Goal: Task Accomplishment & Management: Use online tool/utility

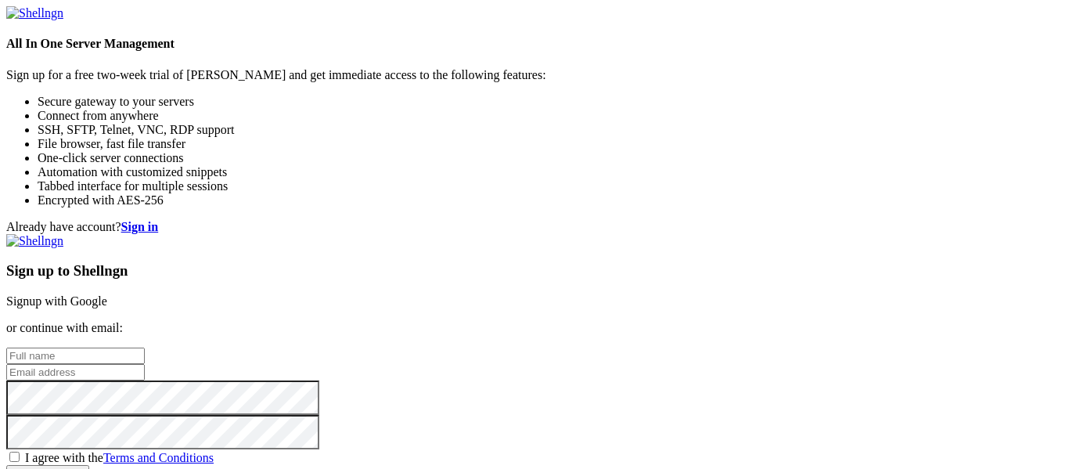
click at [107, 294] on link "Signup with Google" at bounding box center [56, 300] width 101 height 13
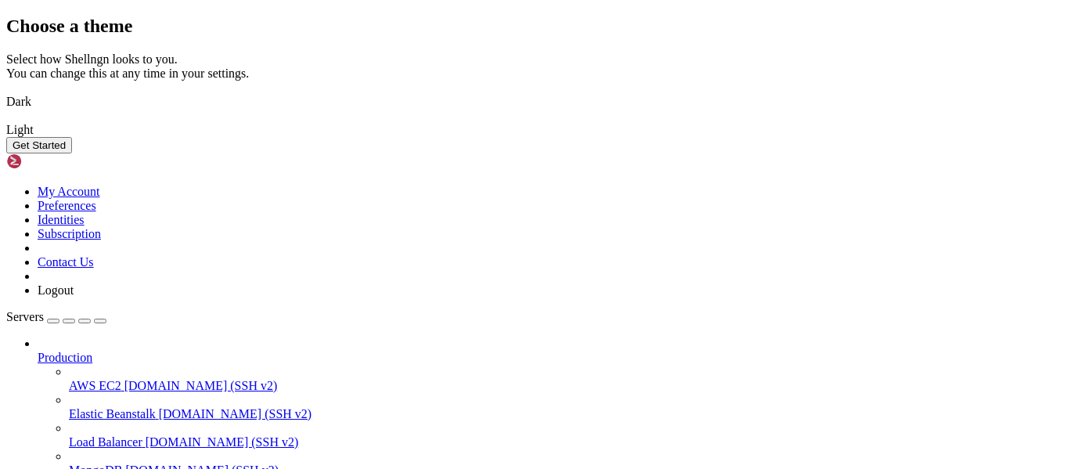
click at [6, 120] on img at bounding box center [6, 120] width 0 height 0
click at [72, 153] on button "Get Started" at bounding box center [39, 145] width 66 height 16
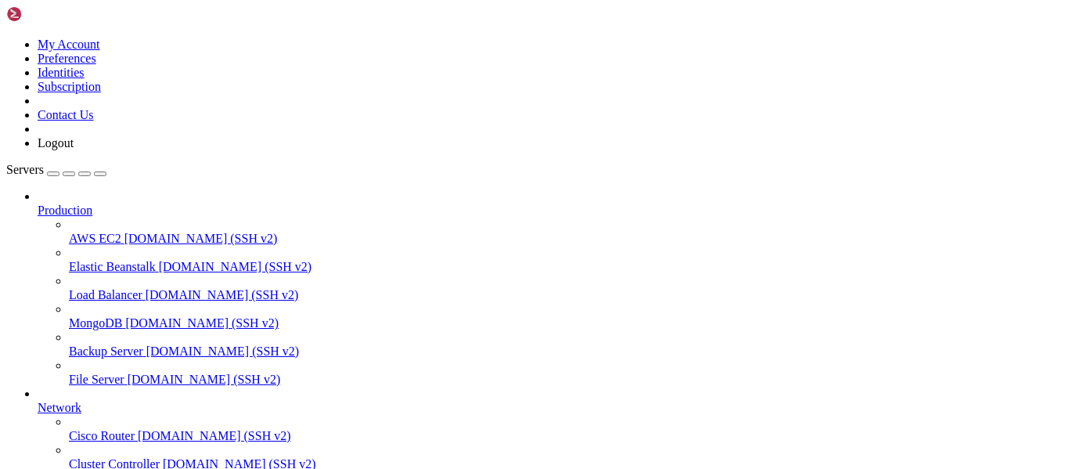
click at [38, 203] on icon at bounding box center [38, 203] width 0 height 0
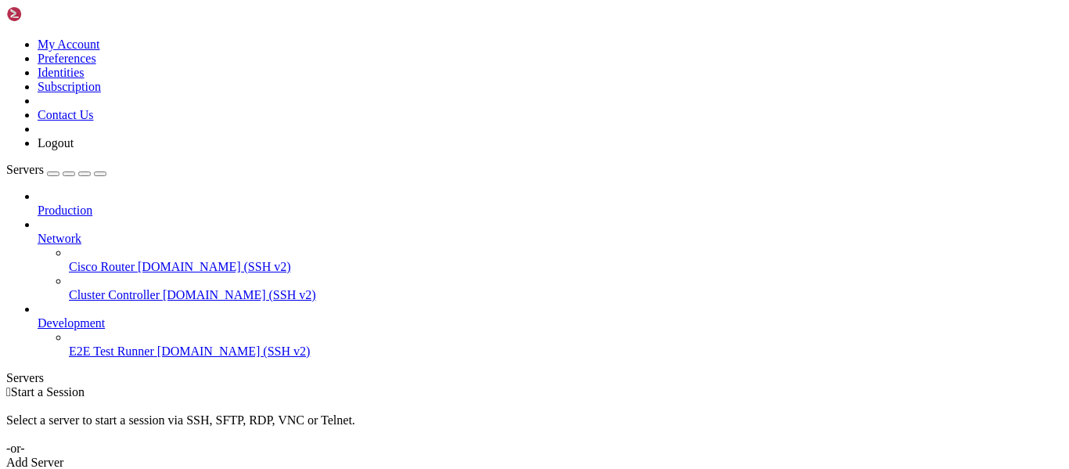
click at [38, 232] on icon at bounding box center [38, 232] width 0 height 0
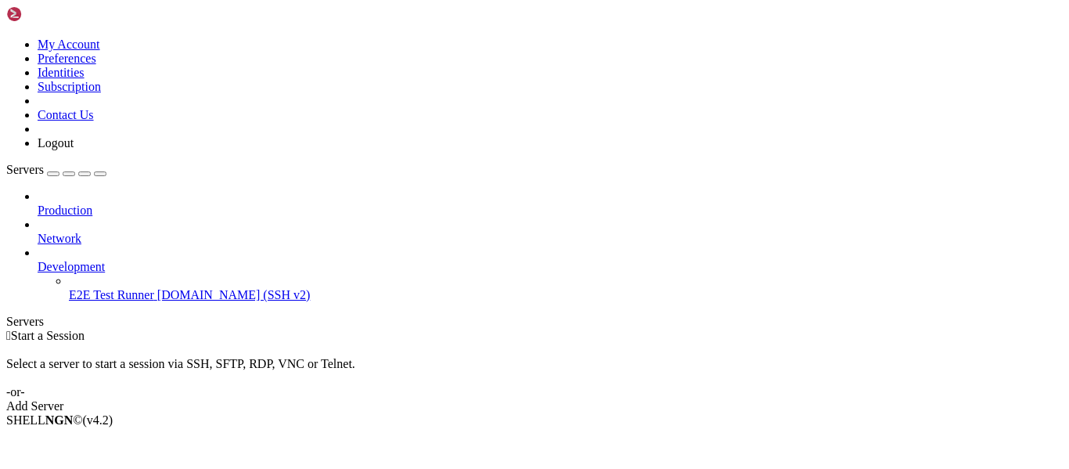
click at [38, 260] on icon at bounding box center [38, 260] width 0 height 0
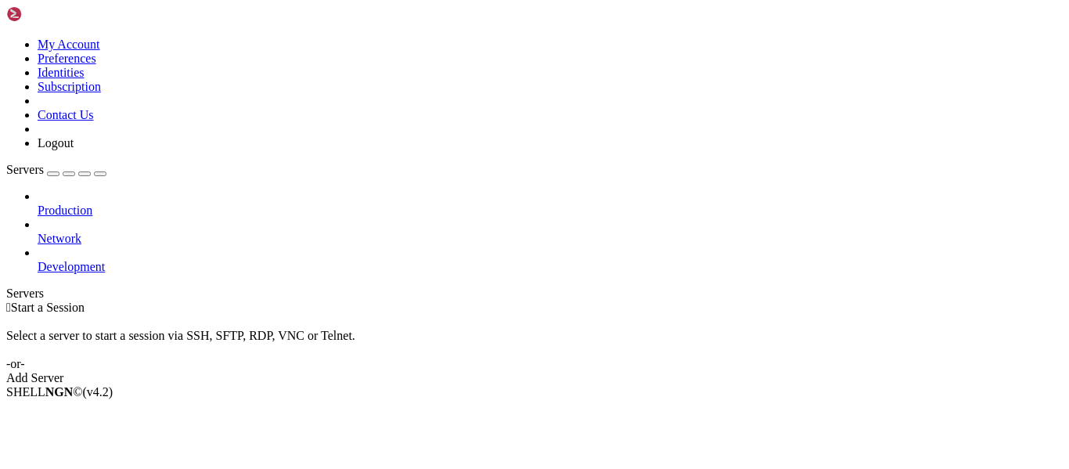
click at [229, 300] on div " Start a Session Select a server to start a session via SSH, SFTP, RDP, VNC or…" at bounding box center [534, 342] width 1056 height 85
click at [69, 174] on div "button" at bounding box center [69, 174] width 0 height 0
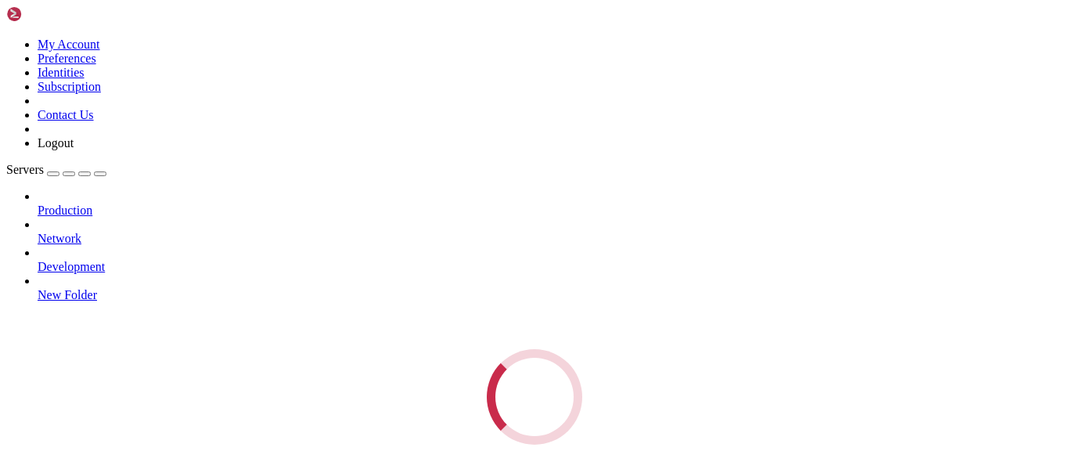
click at [161, 261] on div "Servers Production Network Development New Folder Loading..." at bounding box center [534, 304] width 1056 height 282
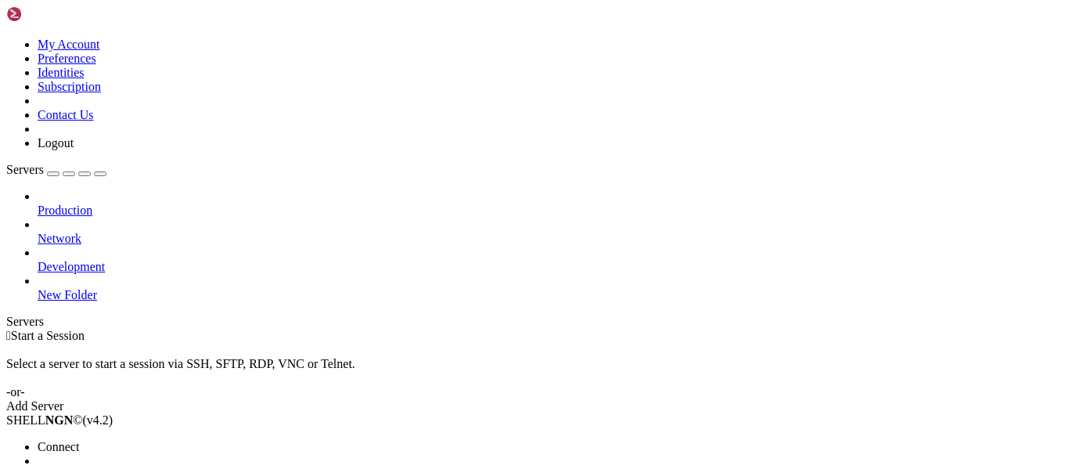
click at [97, 468] on span "New Server" at bounding box center [67, 474] width 59 height 13
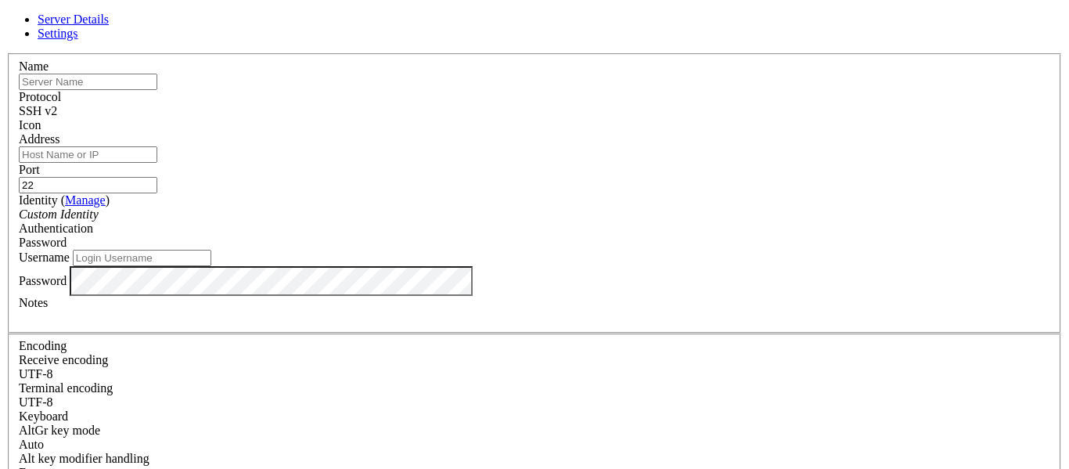
click at [444, 163] on div "Address" at bounding box center [534, 147] width 1031 height 31
click at [157, 90] on input "text" at bounding box center [88, 82] width 139 height 16
paste input "[TECHNICAL_ID]"
type input "[TECHNICAL_ID]"
click at [439, 149] on div "Address" at bounding box center [534, 147] width 1031 height 31
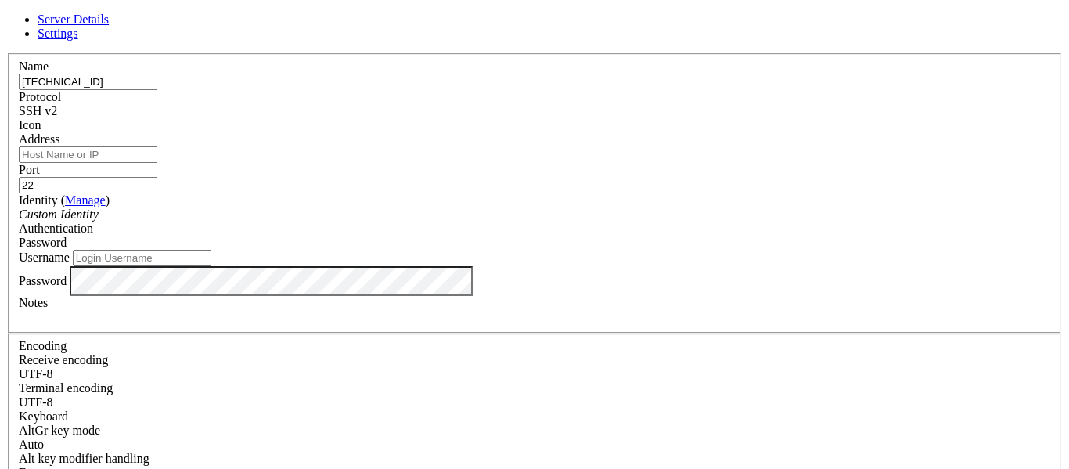
paste input "[TECHNICAL_ID]"
click at [157, 162] on input "[TECHNICAL_ID]" at bounding box center [88, 154] width 139 height 16
type input "[TECHNICAL_ID]"
click at [625, 113] on div "SSH v2" at bounding box center [534, 111] width 1031 height 14
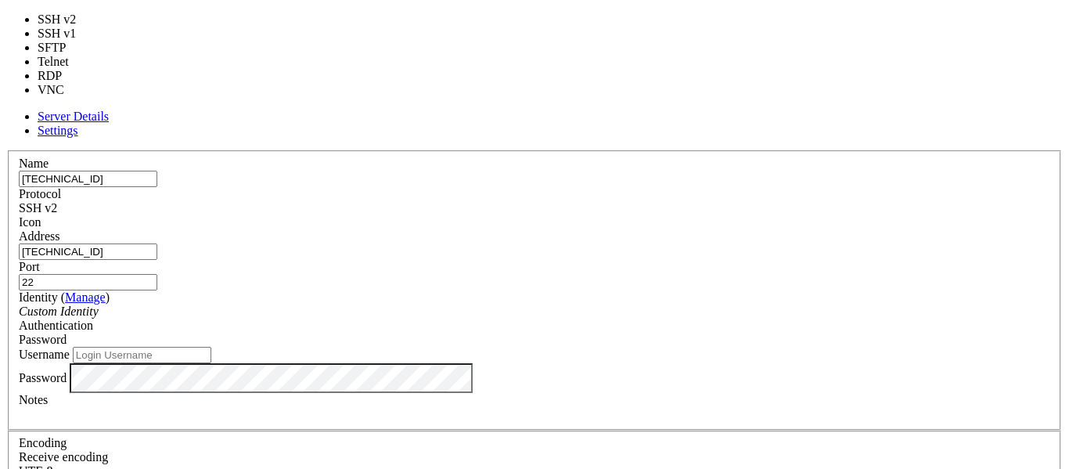
click at [625, 201] on div "SSH v2" at bounding box center [534, 208] width 1031 height 14
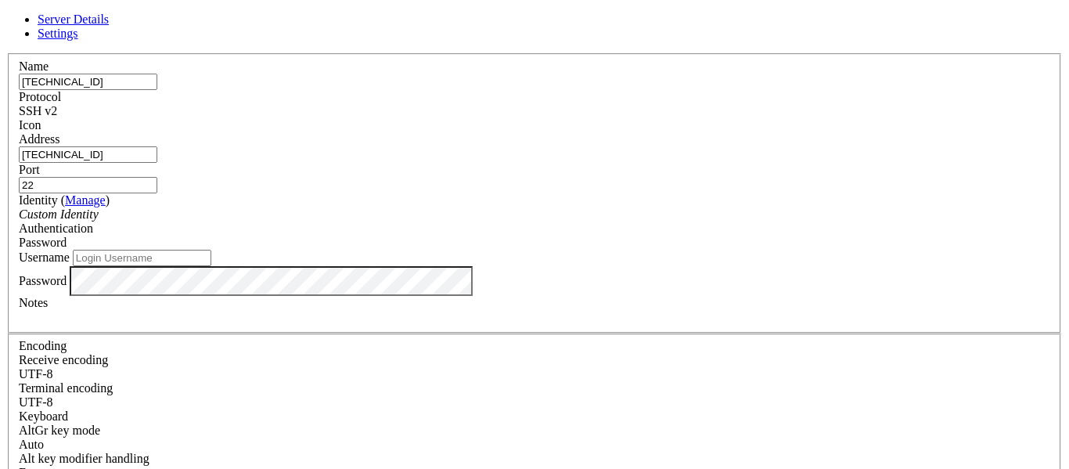
click at [609, 236] on div "Password" at bounding box center [534, 243] width 1031 height 14
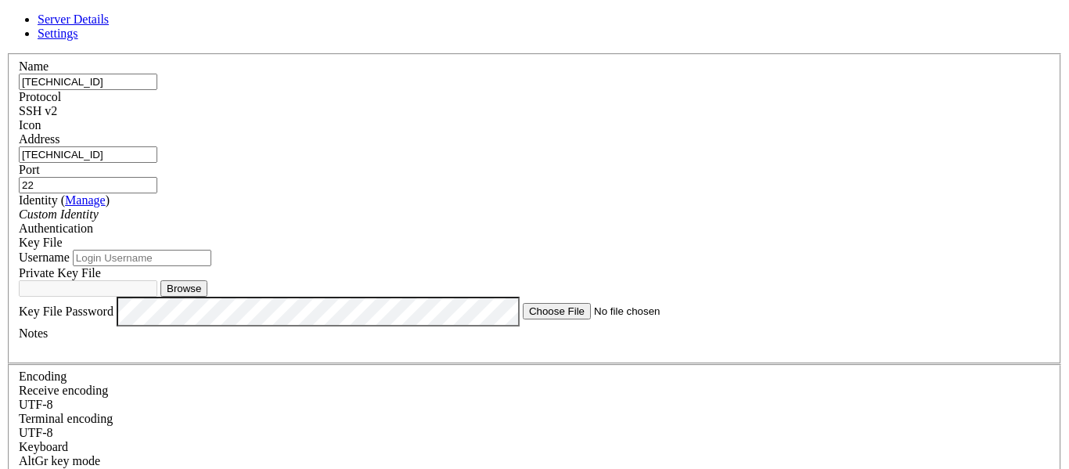
click at [211, 266] on input "Username" at bounding box center [142, 258] width 139 height 16
type input "ubuntu"
click at [207, 297] on button "Browse" at bounding box center [183, 288] width 47 height 16
type input "doladamianrendon (10).key"
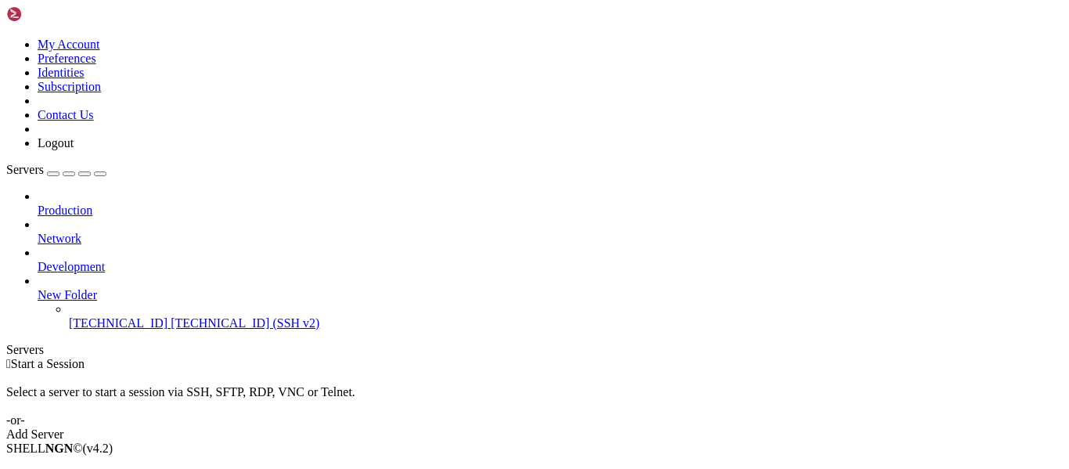
click at [79, 468] on span "Connect" at bounding box center [58, 474] width 41 height 13
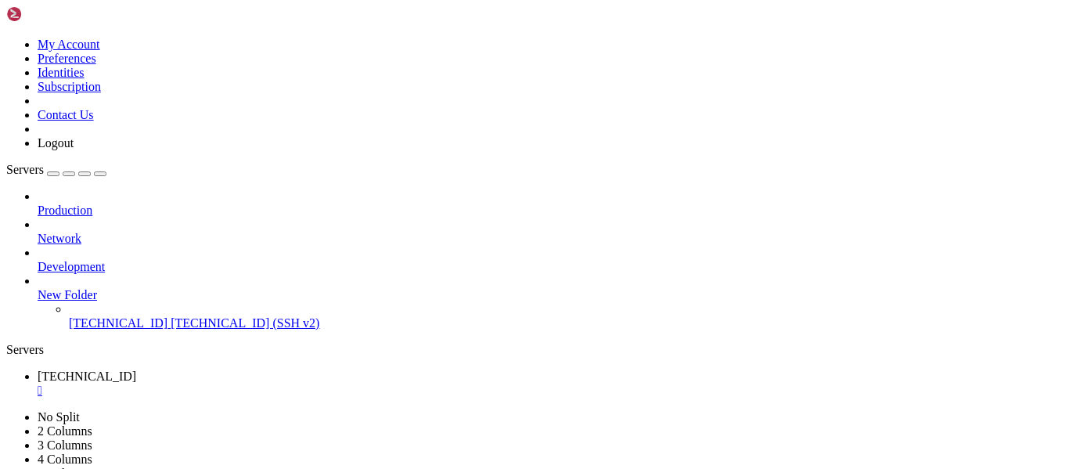
click at [292, 383] on div "" at bounding box center [550, 390] width 1025 height 14
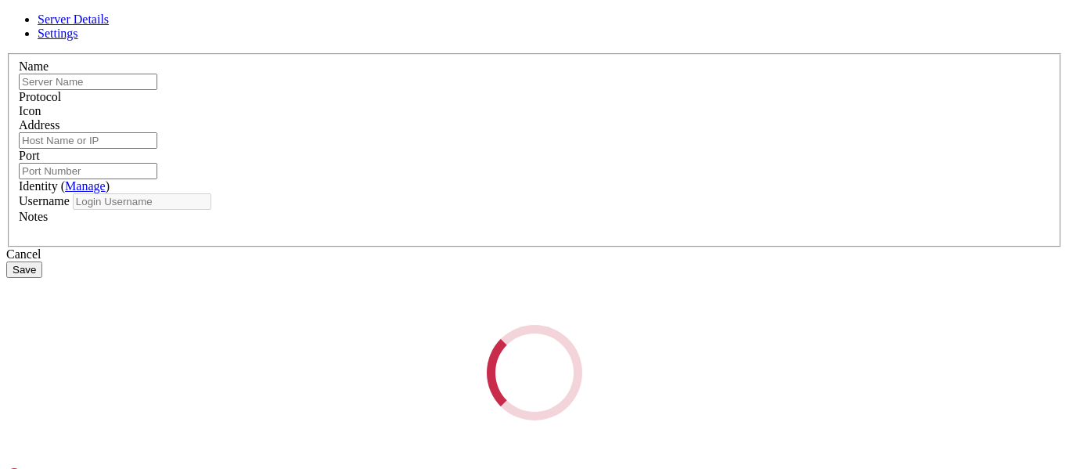
type input "[TECHNICAL_ID]"
type input "22"
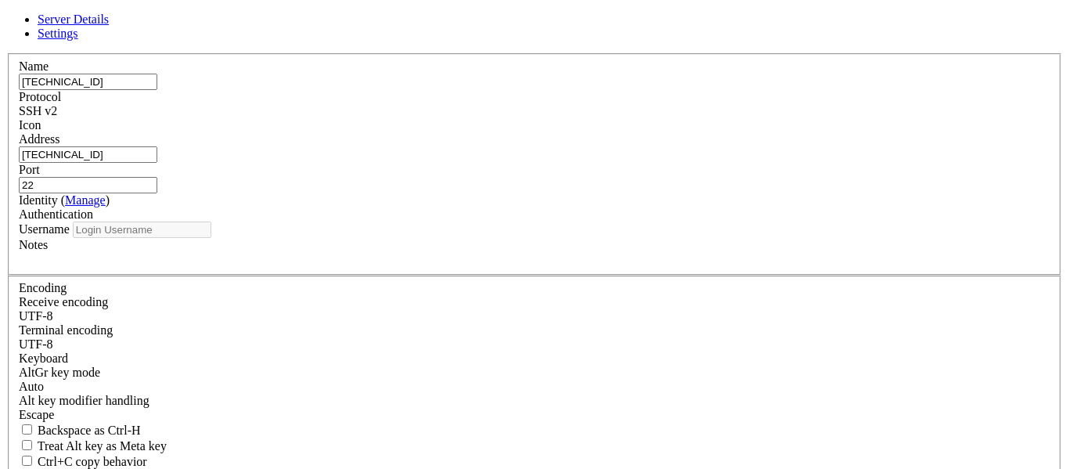
type input "ubuntu"
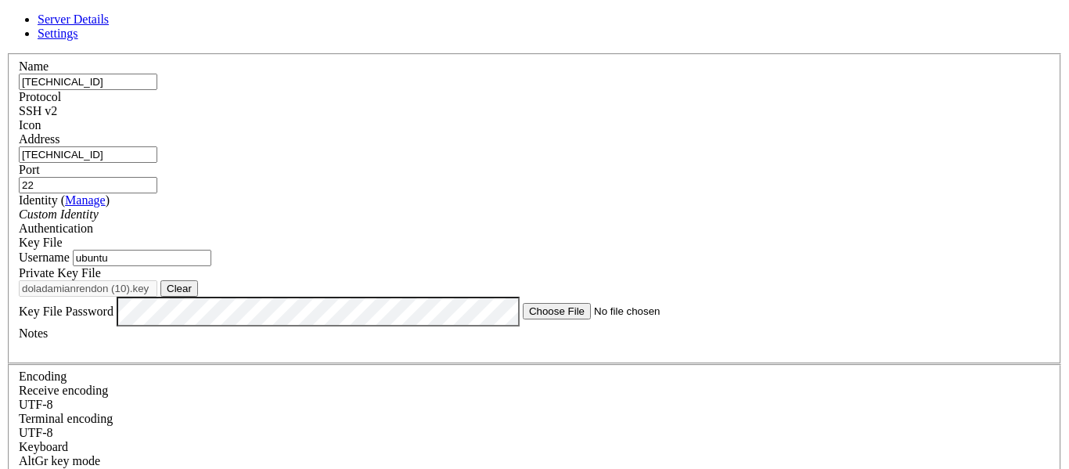
click at [198, 297] on button "Clear" at bounding box center [179, 288] width 38 height 16
click at [207, 297] on button "Browse" at bounding box center [183, 288] width 47 height 16
type input "doladamianrendon (7).key"
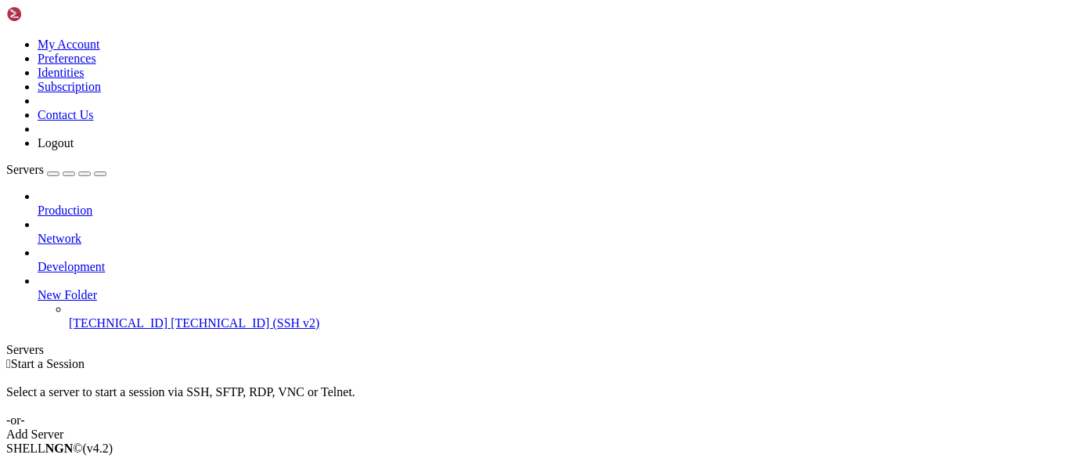
click at [79, 468] on span "Connect" at bounding box center [58, 474] width 41 height 13
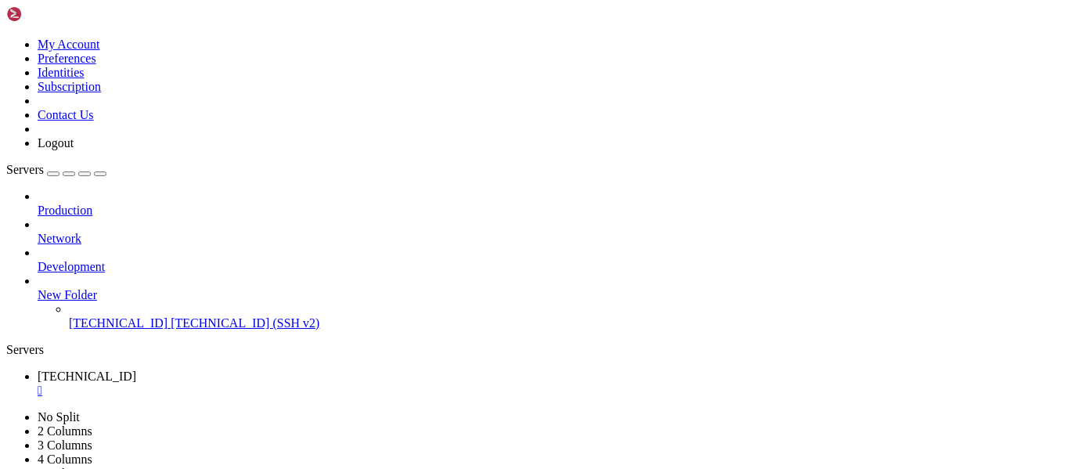
click at [117, 313] on div "Production Network Development New Folder [TECHNICAL_ID] [TECHNICAL_ID] (SSH v2)" at bounding box center [534, 259] width 1056 height 141
click at [293, 383] on div "" at bounding box center [550, 390] width 1025 height 14
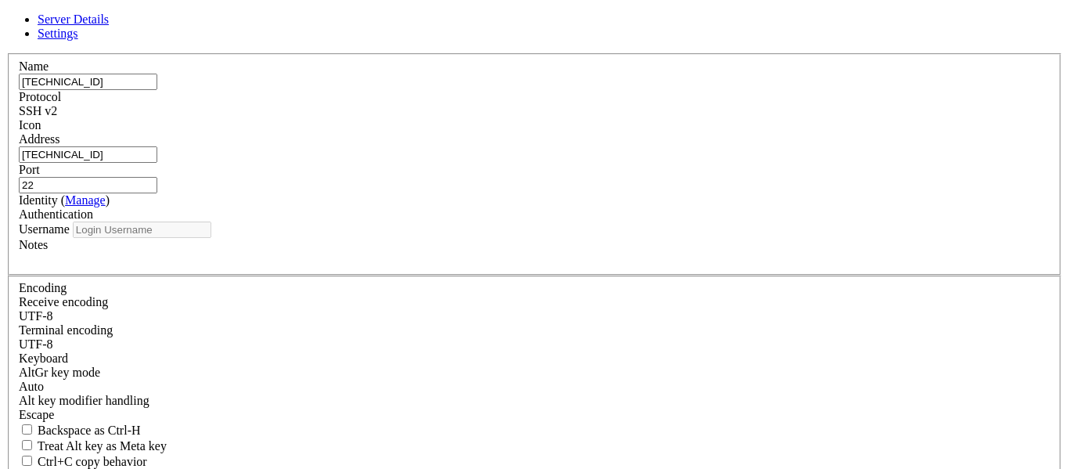
type input "ubuntu"
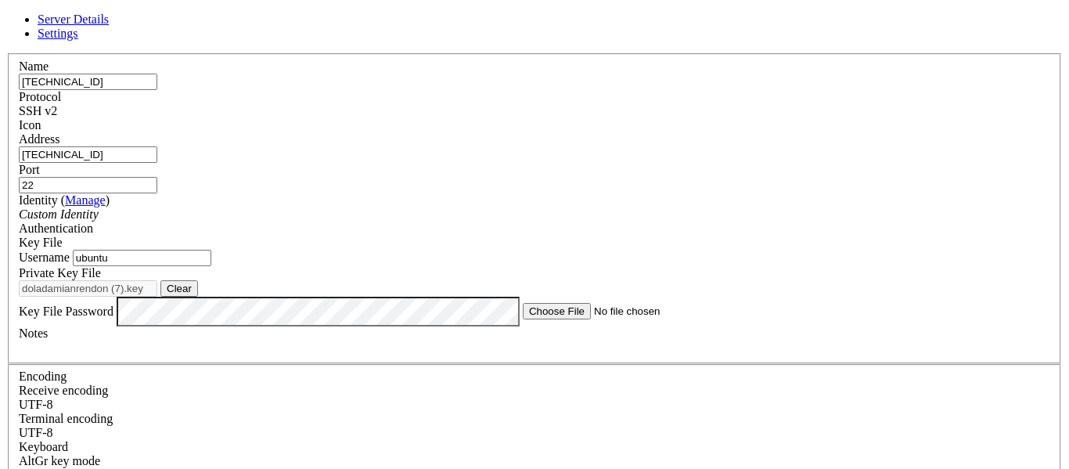
click at [692, 297] on div "Private Key File doladamianrendon (7).key Clear" at bounding box center [534, 281] width 1031 height 31
click at [198, 297] on button "Clear" at bounding box center [179, 288] width 38 height 16
click at [207, 297] on button "Browse" at bounding box center [183, 288] width 47 height 16
type input "doladamianrendon (8).key"
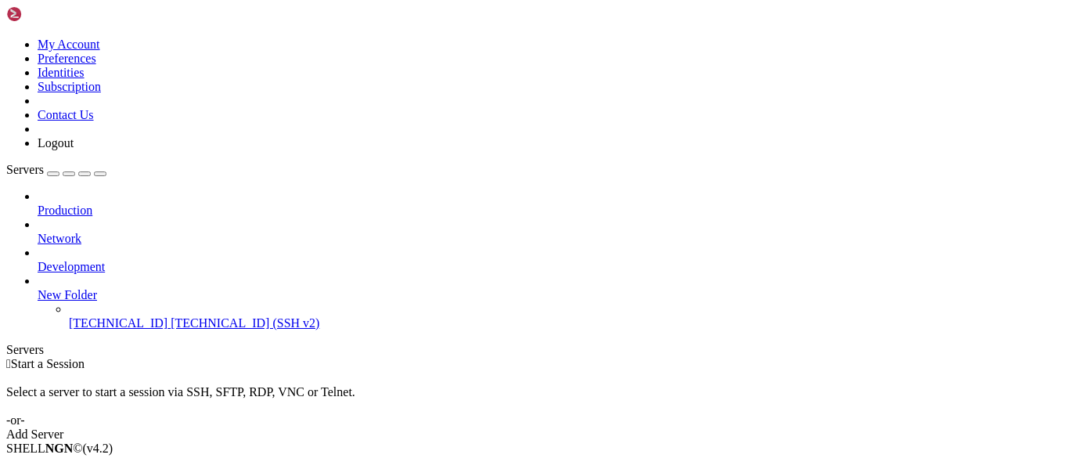
click at [130, 468] on li "Connect" at bounding box center [109, 475] width 142 height 14
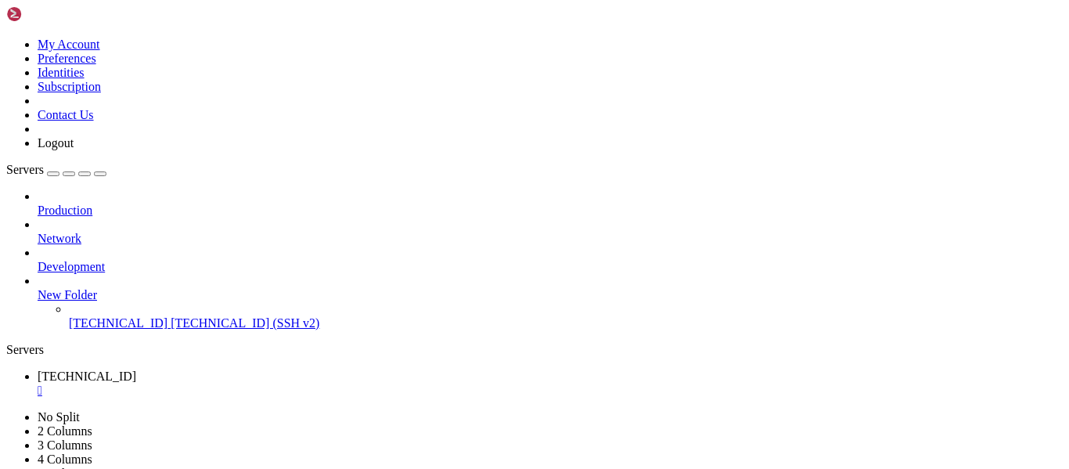
click at [293, 383] on div "" at bounding box center [550, 390] width 1025 height 14
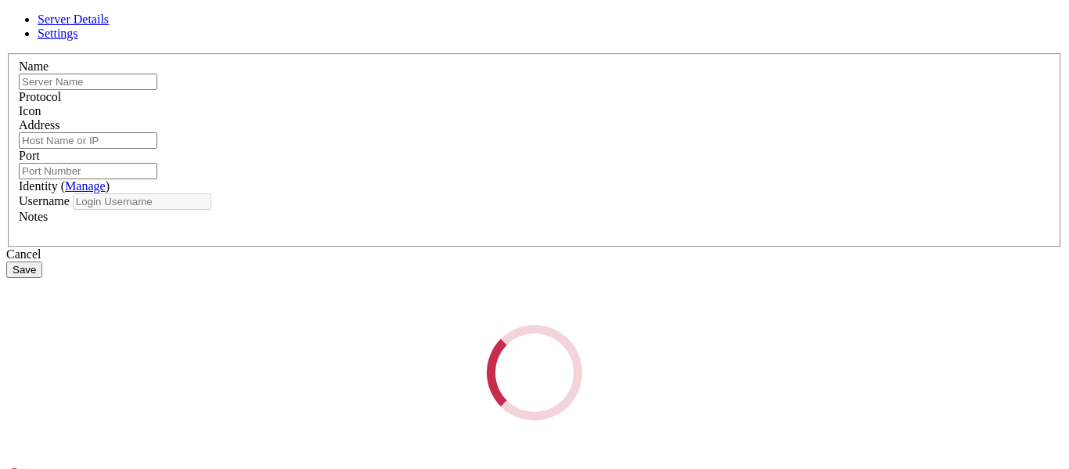
type input "[TECHNICAL_ID]"
type input "22"
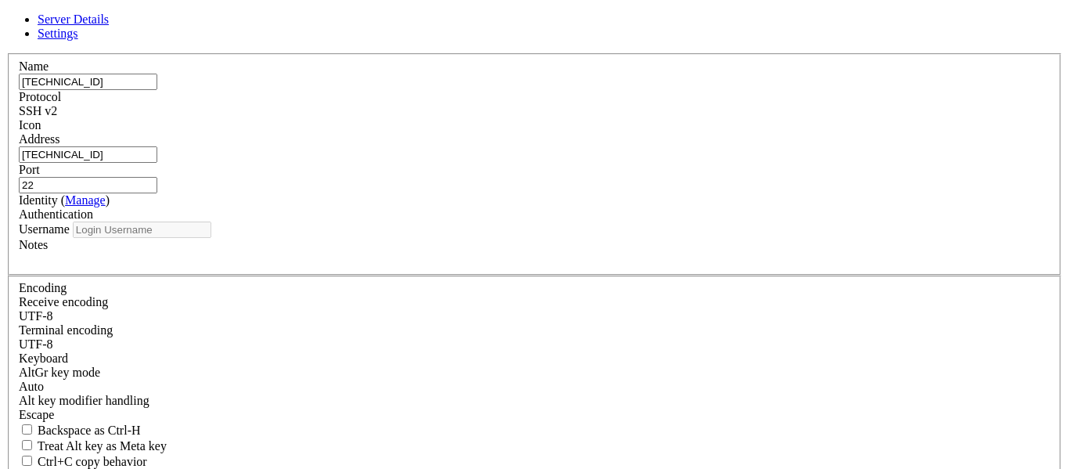
type input "ubuntu"
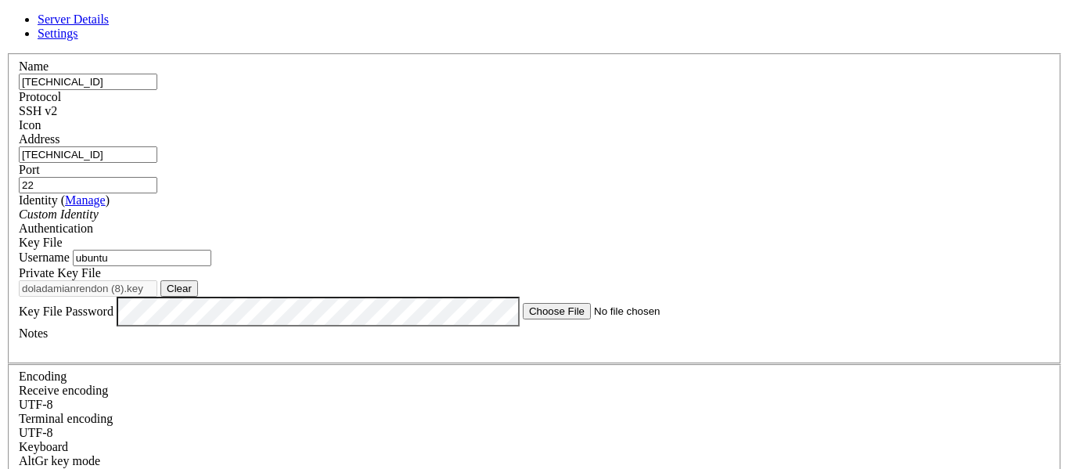
click at [198, 297] on button "Clear" at bounding box center [179, 288] width 38 height 16
click at [207, 297] on button "Browse" at bounding box center [183, 288] width 47 height 16
type input "doladamianrendon (9).key"
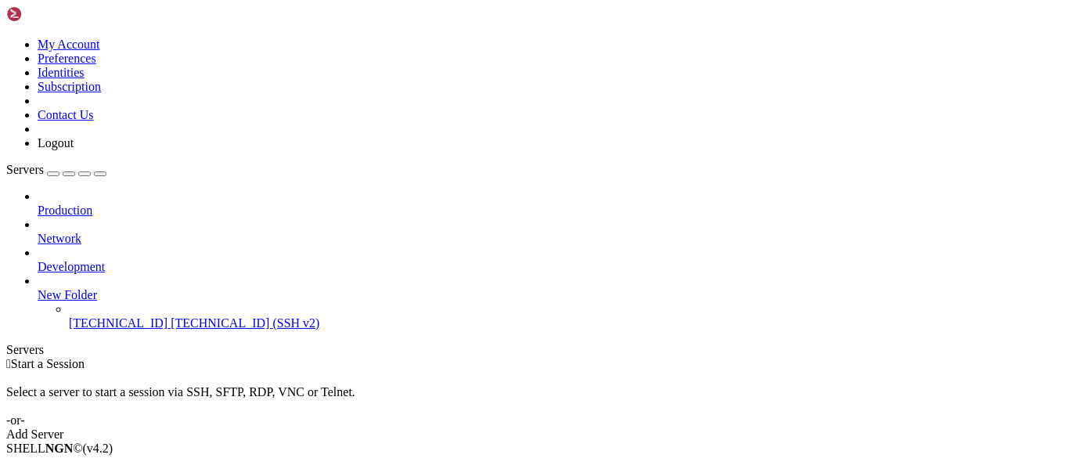
click at [79, 468] on span "Connect" at bounding box center [58, 474] width 41 height 13
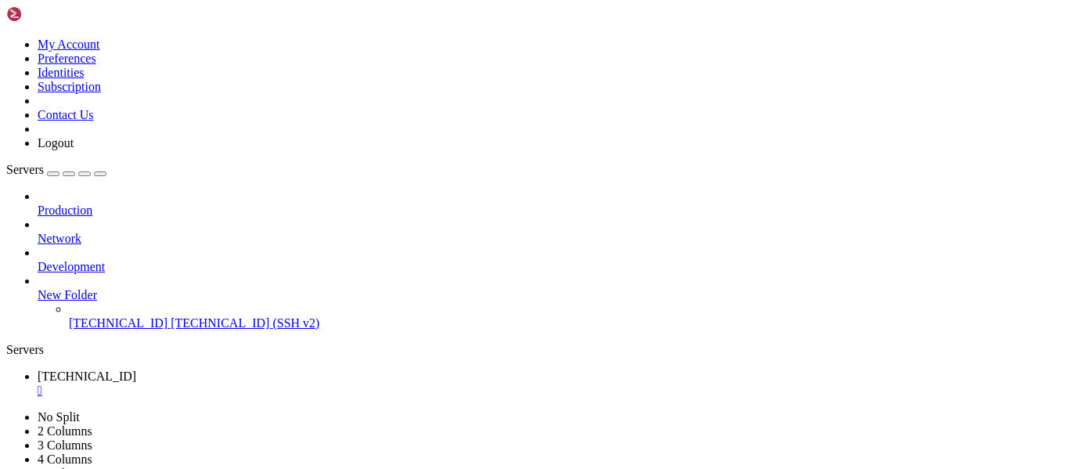
click at [293, 383] on div "" at bounding box center [550, 390] width 1025 height 14
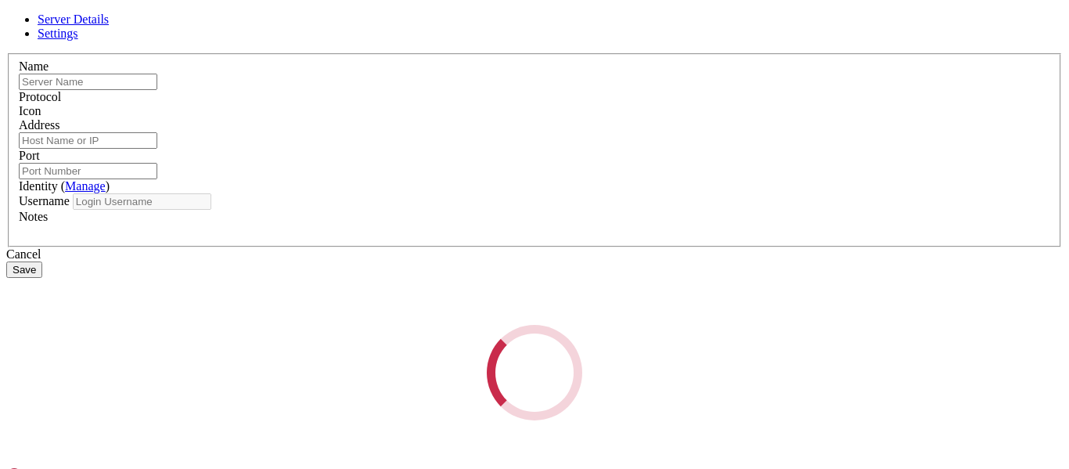
type input "[TECHNICAL_ID]"
type input "22"
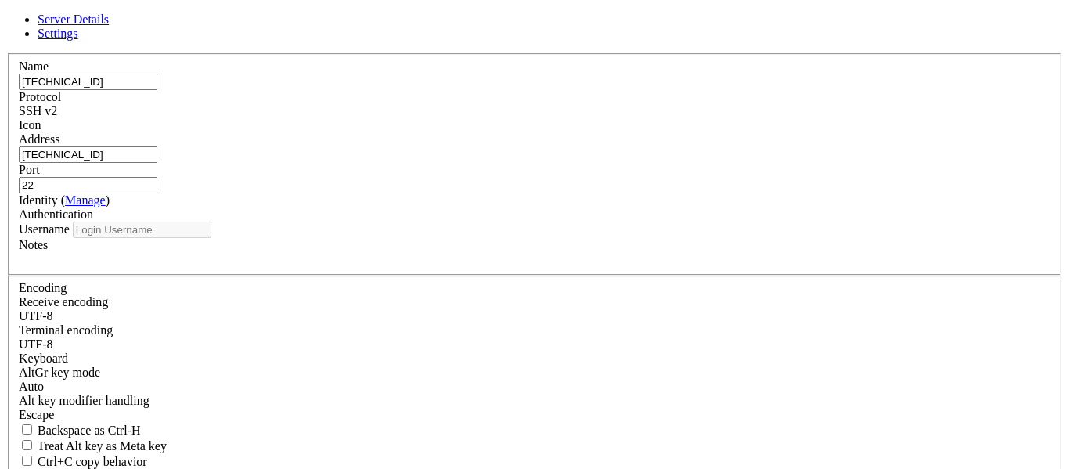
type input "ubuntu"
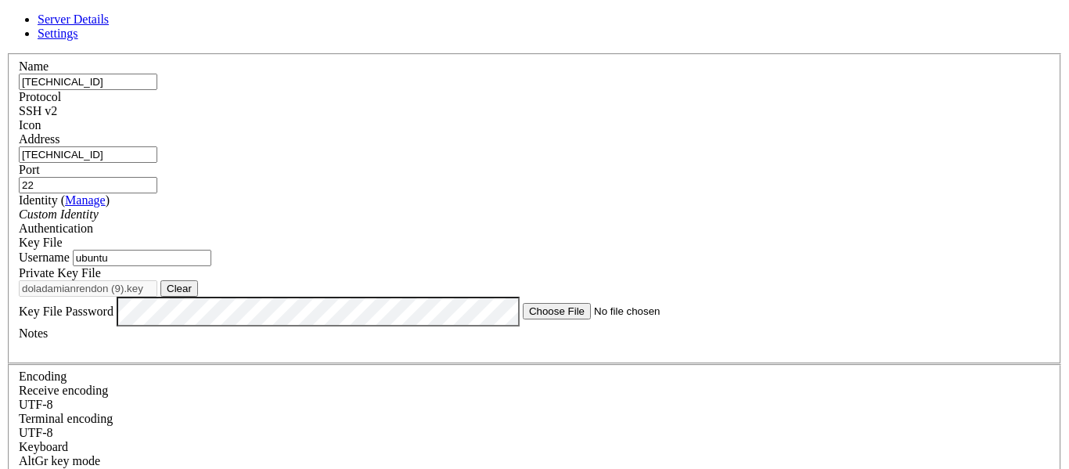
click at [211, 266] on input "ubuntu" at bounding box center [142, 258] width 139 height 16
click at [157, 163] on input "[TECHNICAL_ID]" at bounding box center [88, 154] width 139 height 16
click at [157, 90] on input "[TECHNICAL_ID]" at bounding box center [88, 82] width 139 height 16
click at [59, 136] on label "Address" at bounding box center [39, 138] width 41 height 13
click at [157, 146] on input "[TECHNICAL_ID]" at bounding box center [88, 154] width 139 height 16
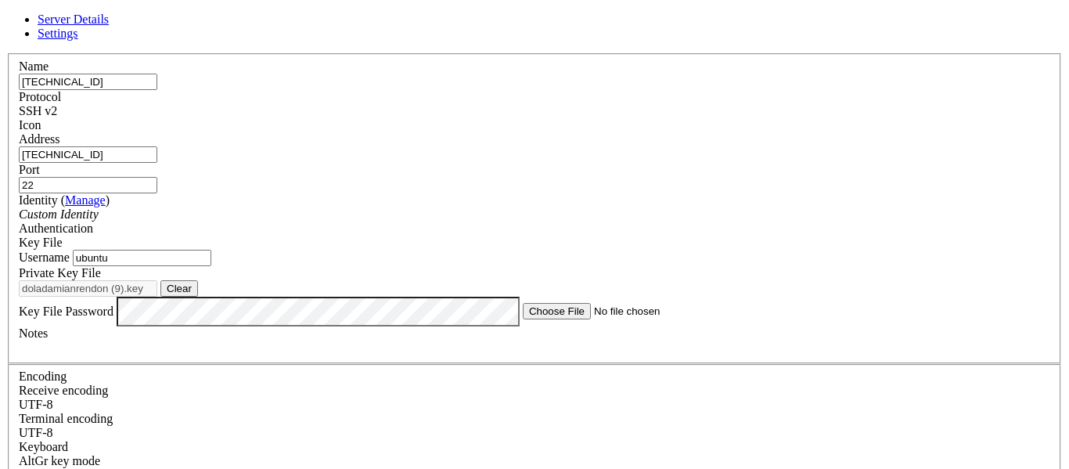
click at [198, 297] on button "Clear" at bounding box center [179, 288] width 38 height 16
click at [207, 297] on button "Browse" at bounding box center [183, 288] width 47 height 16
type input "doladamianrendon (1).key"
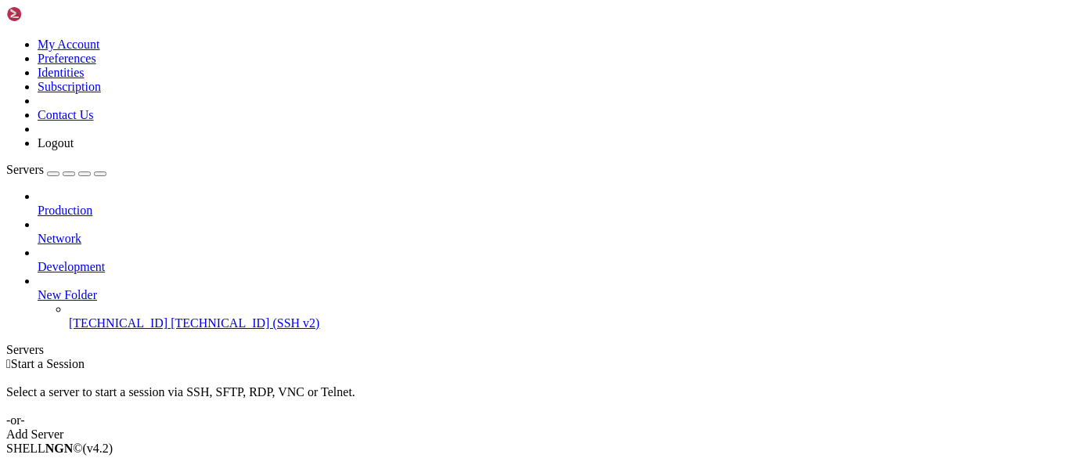
click at [117, 468] on li "Connect" at bounding box center [109, 475] width 142 height 14
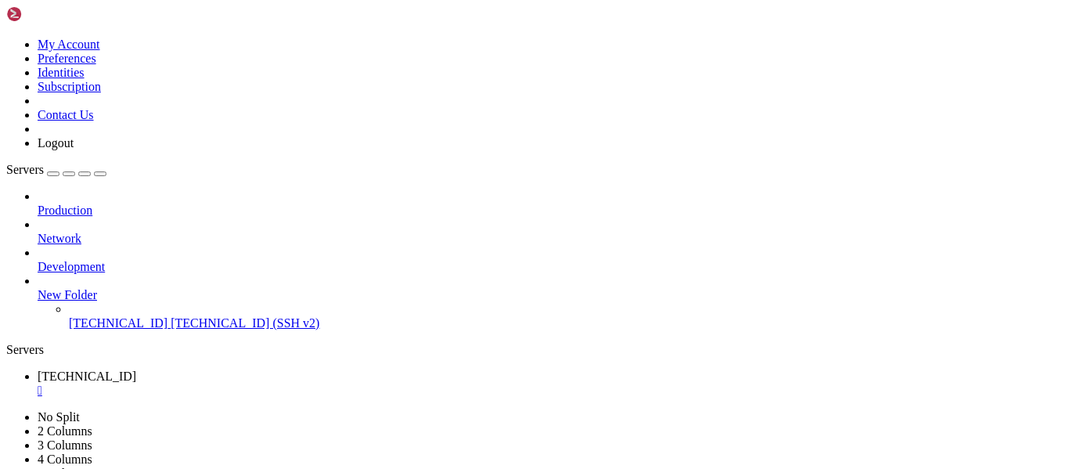
click at [293, 383] on div "" at bounding box center [550, 390] width 1025 height 14
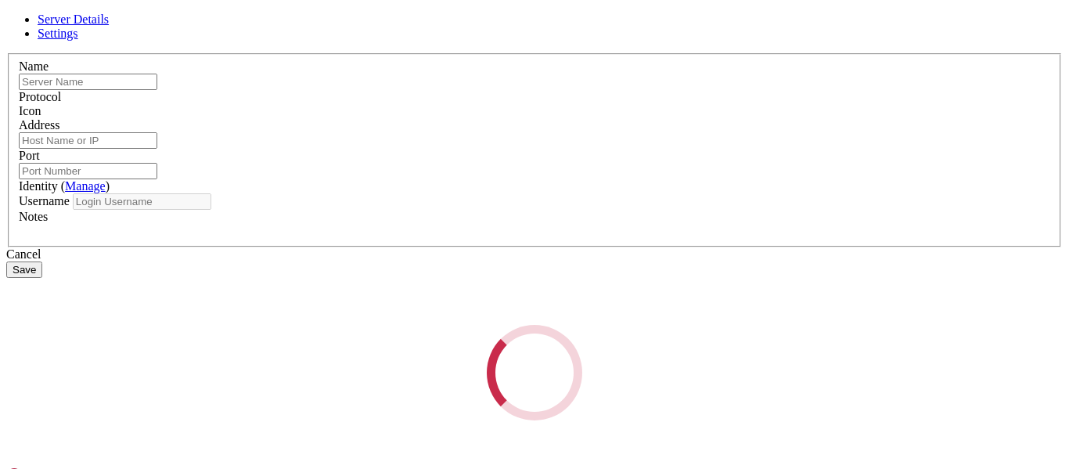
type input "[TECHNICAL_ID]"
type input "22"
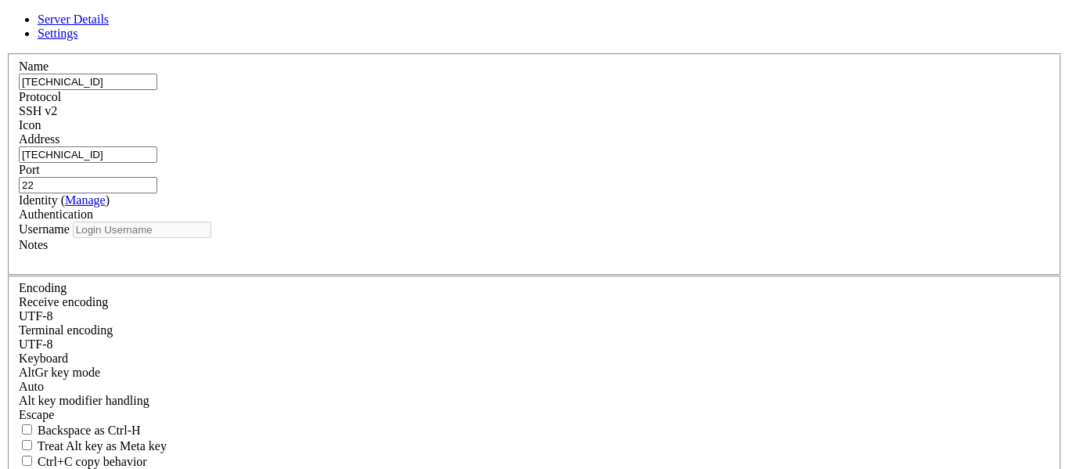
type input "ubuntu"
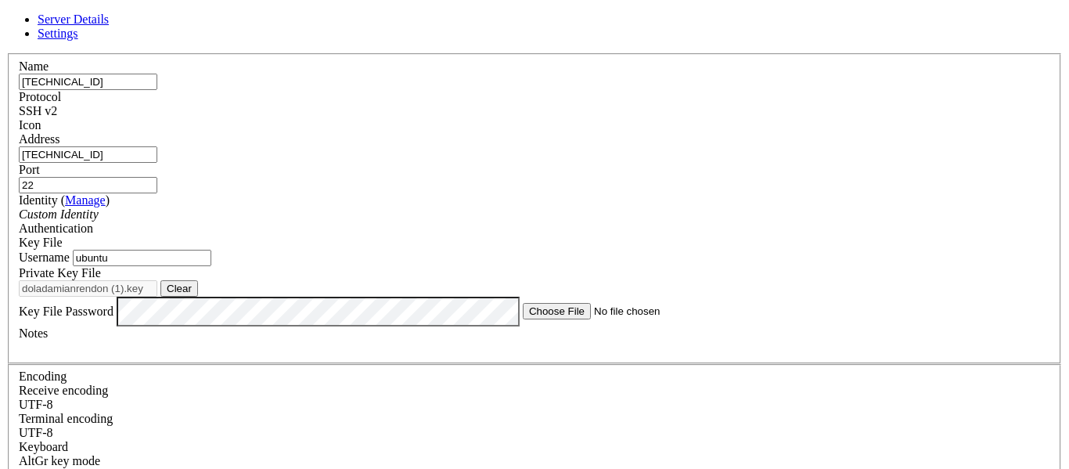
click at [198, 297] on button "Clear" at bounding box center [179, 288] width 38 height 16
click at [207, 297] on button "Browse" at bounding box center [183, 288] width 47 height 16
type input "doladamianrendon (2).key"
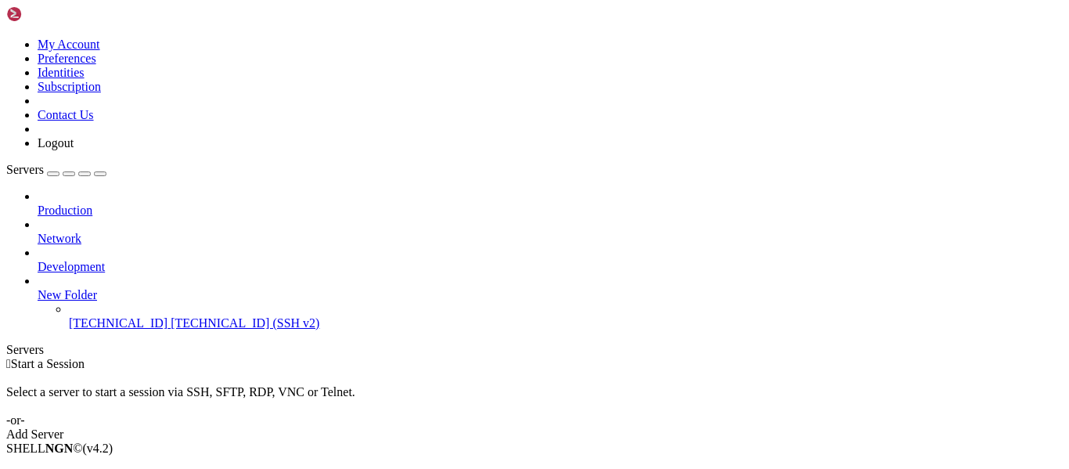
click at [91, 468] on li "Connect" at bounding box center [109, 475] width 142 height 14
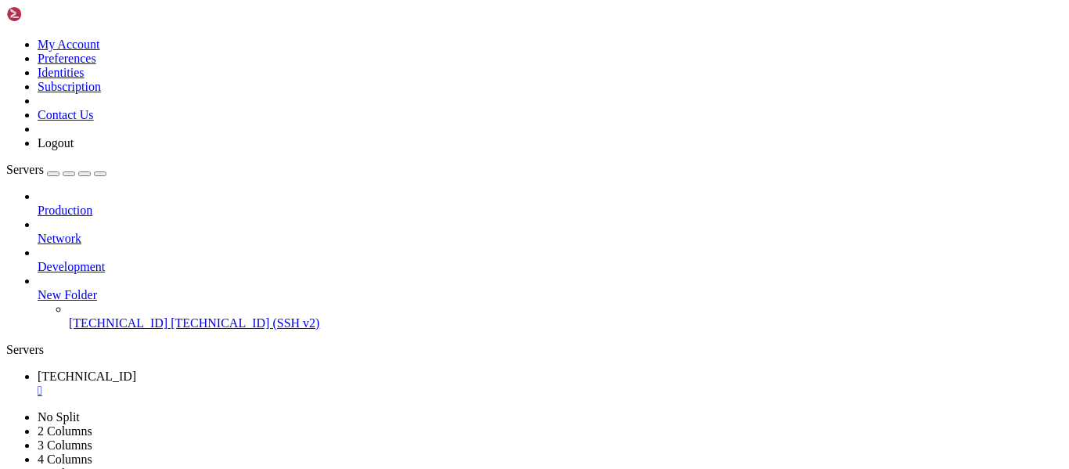
click at [293, 383] on div "" at bounding box center [550, 390] width 1025 height 14
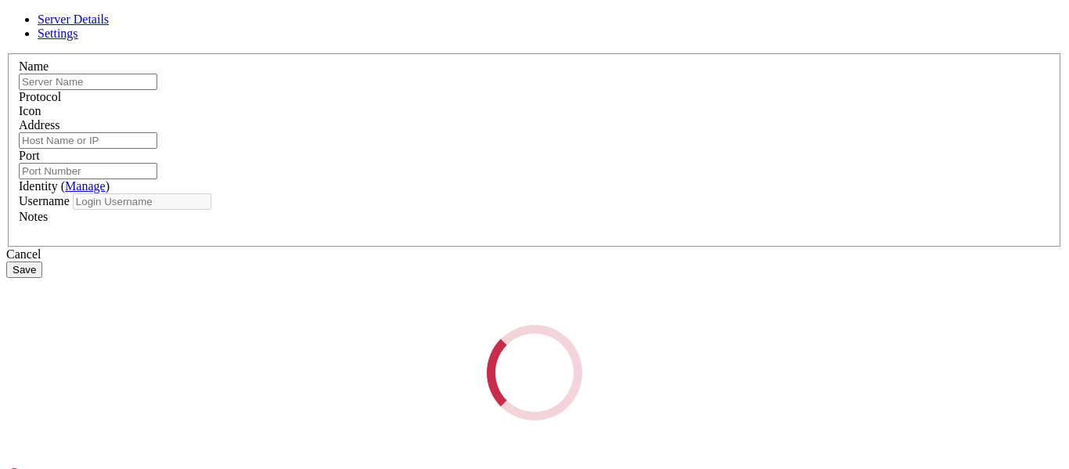
type input "[TECHNICAL_ID]"
type input "22"
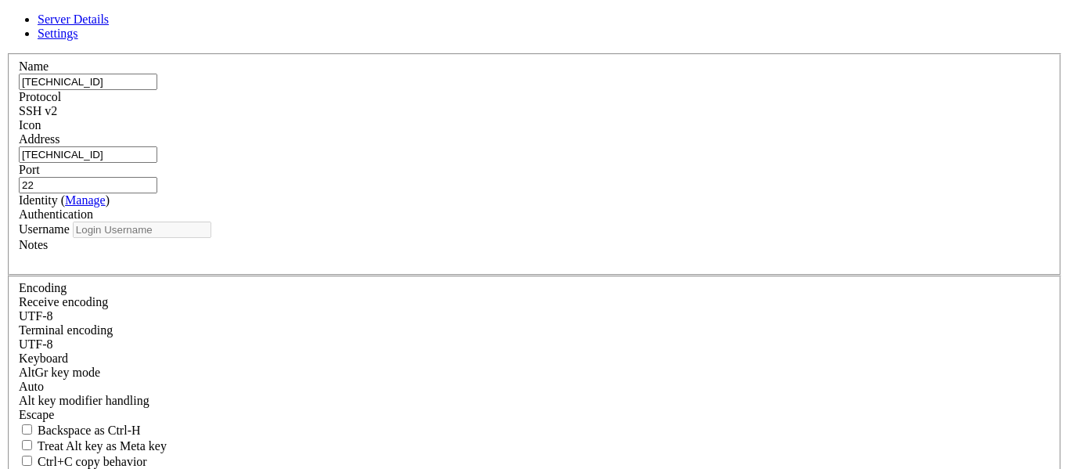
type input "ubuntu"
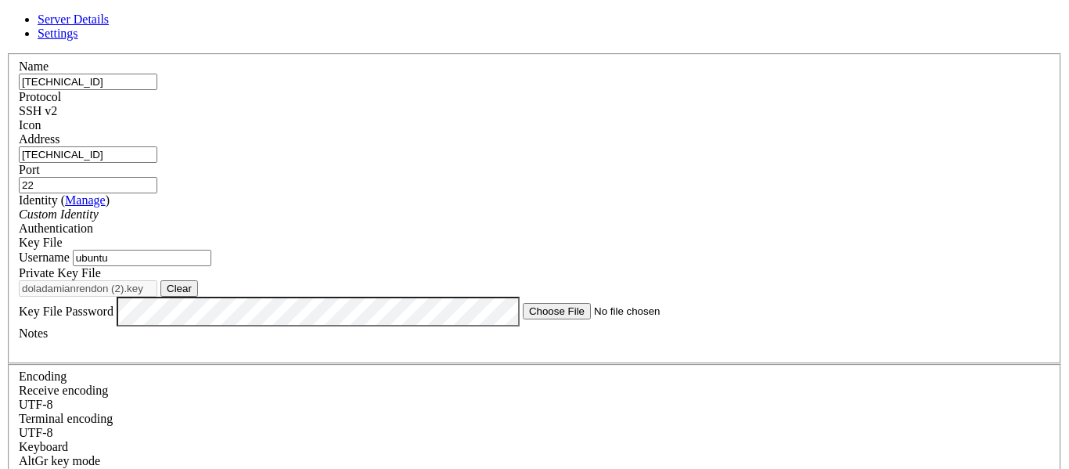
click at [198, 297] on button "Clear" at bounding box center [179, 288] width 38 height 16
click at [207, 297] on button "Browse" at bounding box center [183, 288] width 47 height 16
type input "doladamianrendon (3).key"
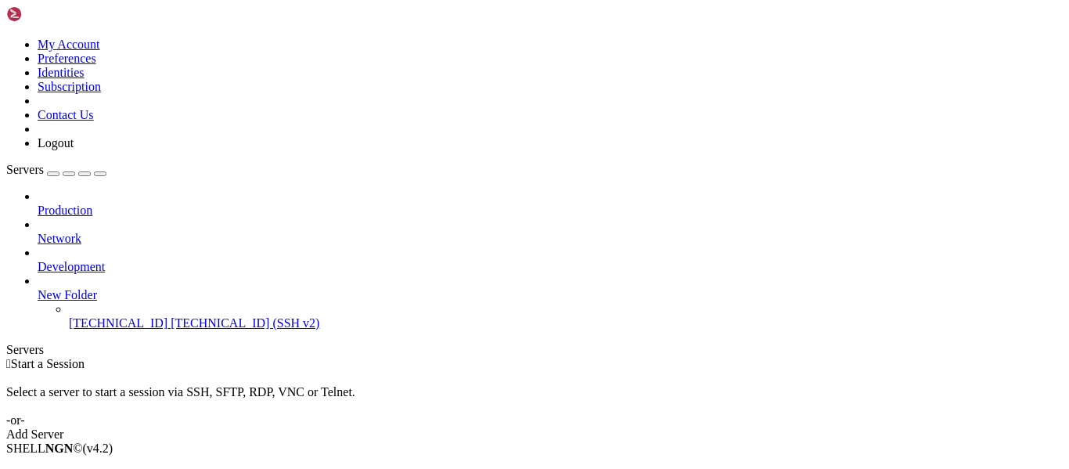
click at [106, 468] on li "Connect" at bounding box center [109, 475] width 142 height 14
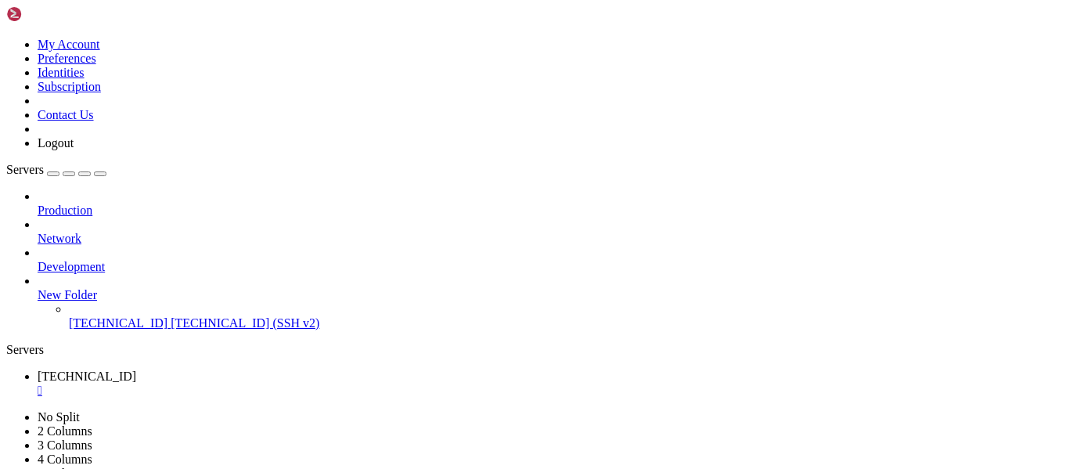
click at [292, 383] on div "" at bounding box center [550, 390] width 1025 height 14
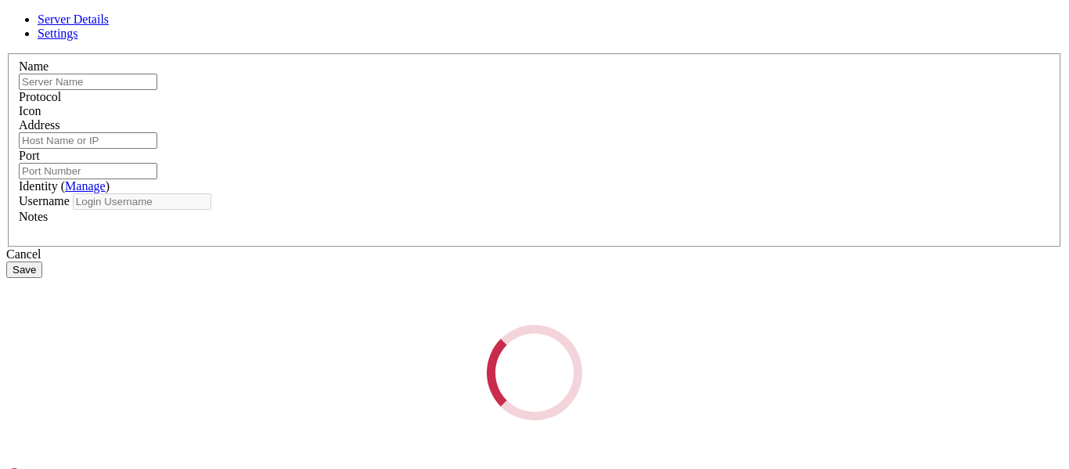
type input "[TECHNICAL_ID]"
type input "22"
type input "ubuntu"
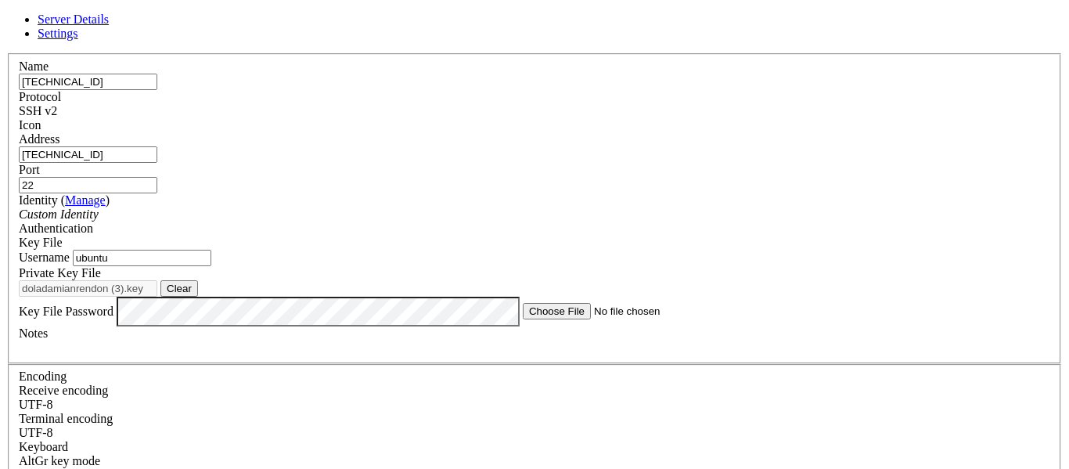
click at [198, 297] on button "Clear" at bounding box center [179, 288] width 38 height 16
click at [207, 297] on button "Browse" at bounding box center [183, 288] width 47 height 16
type input "doladamianrendon (4).key"
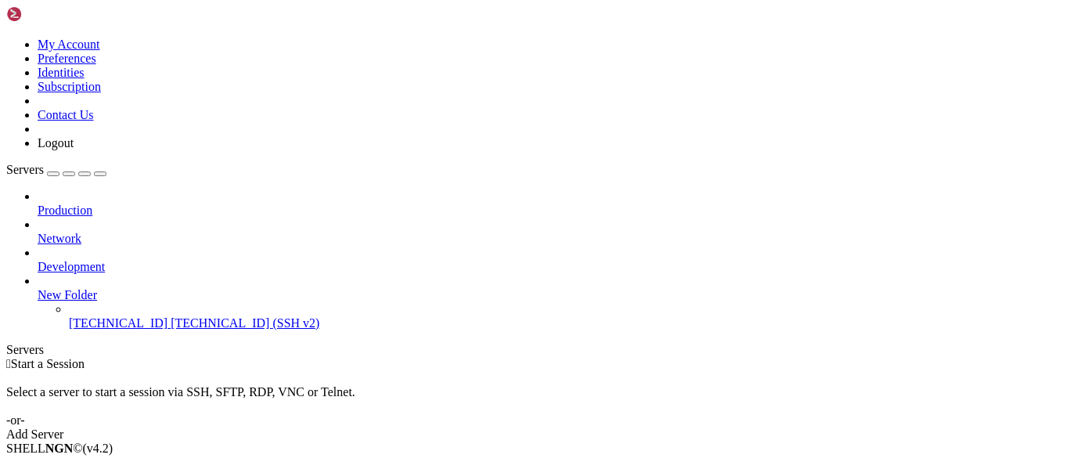
click at [133, 468] on li "Connect" at bounding box center [109, 475] width 142 height 14
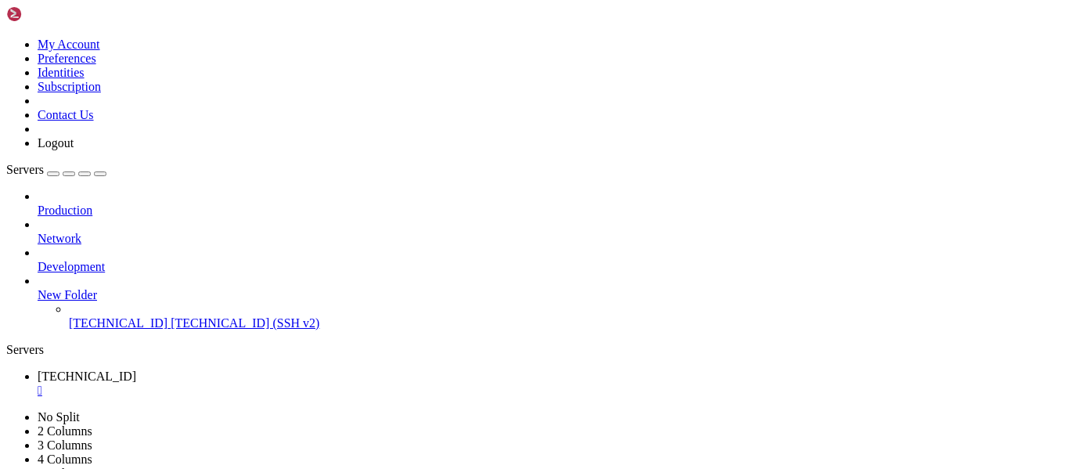
click at [291, 383] on div "" at bounding box center [550, 390] width 1025 height 14
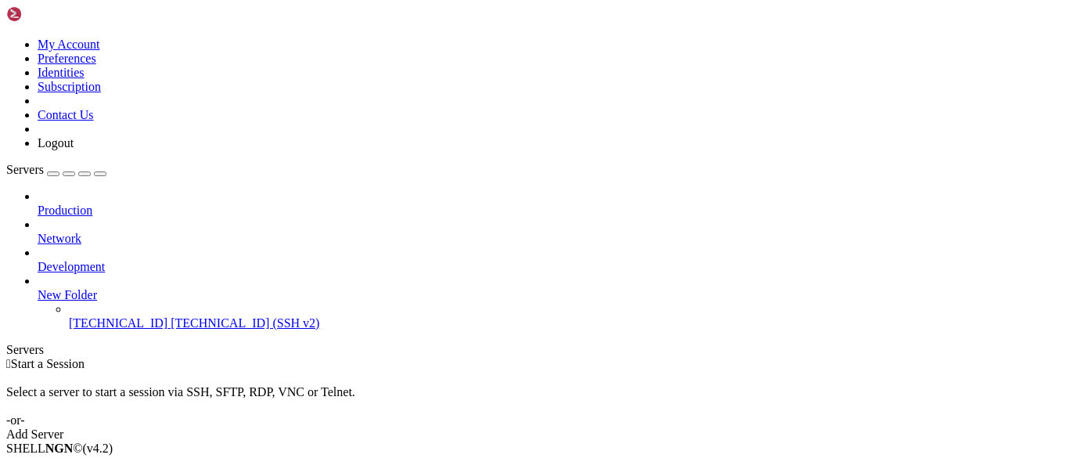
click at [792, 455] on div "SHELL NGN © (v 4.2 )" at bounding box center [534, 448] width 1056 height 14
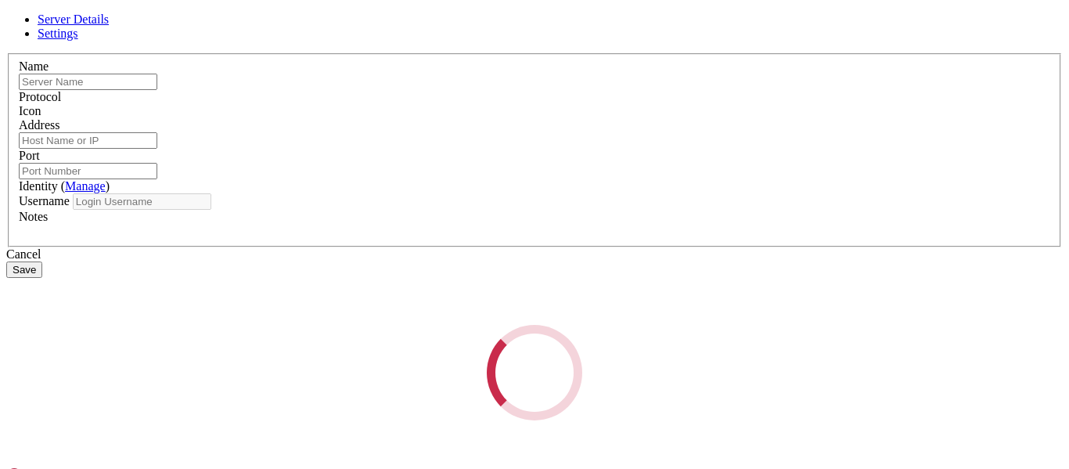
type input "[TECHNICAL_ID]"
type input "22"
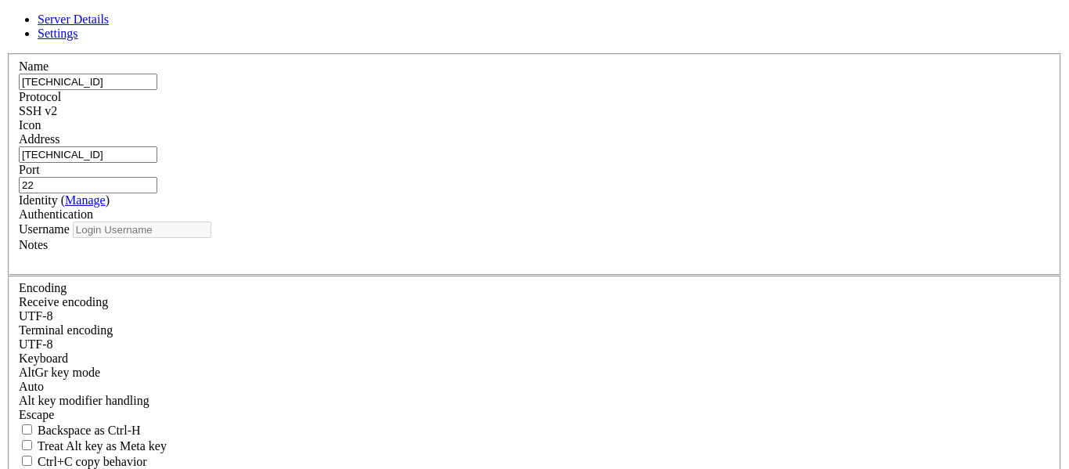
type input "ubuntu"
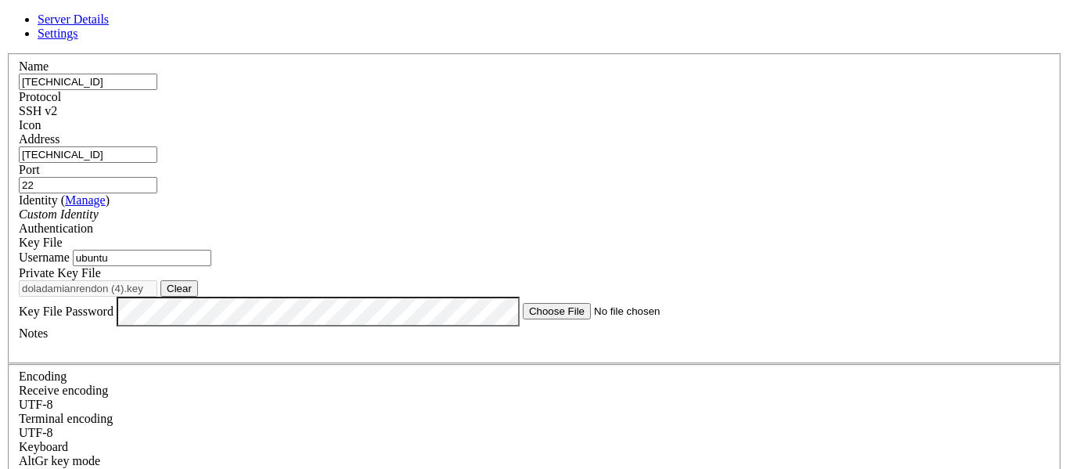
click at [198, 297] on button "Clear" at bounding box center [179, 288] width 38 height 16
click at [207, 297] on button "Browse" at bounding box center [183, 288] width 47 height 16
type input "doladamianrendon (7).key"
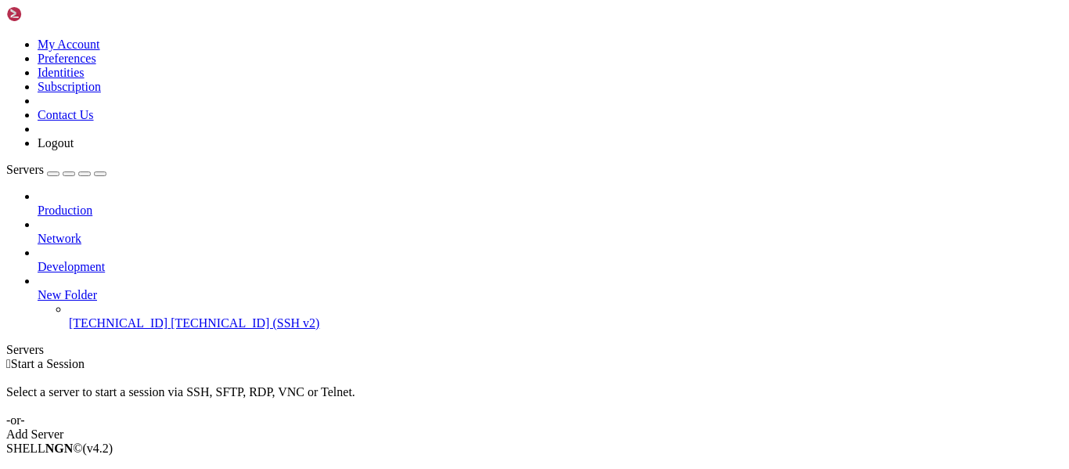
click at [79, 468] on span "Connect" at bounding box center [58, 474] width 41 height 13
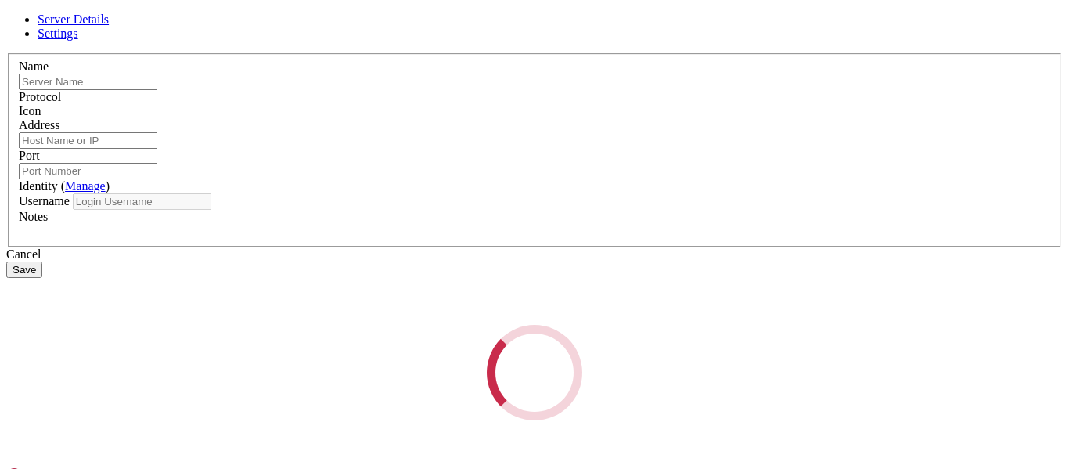
type input "[TECHNICAL_ID]"
type input "22"
type input "ubuntu"
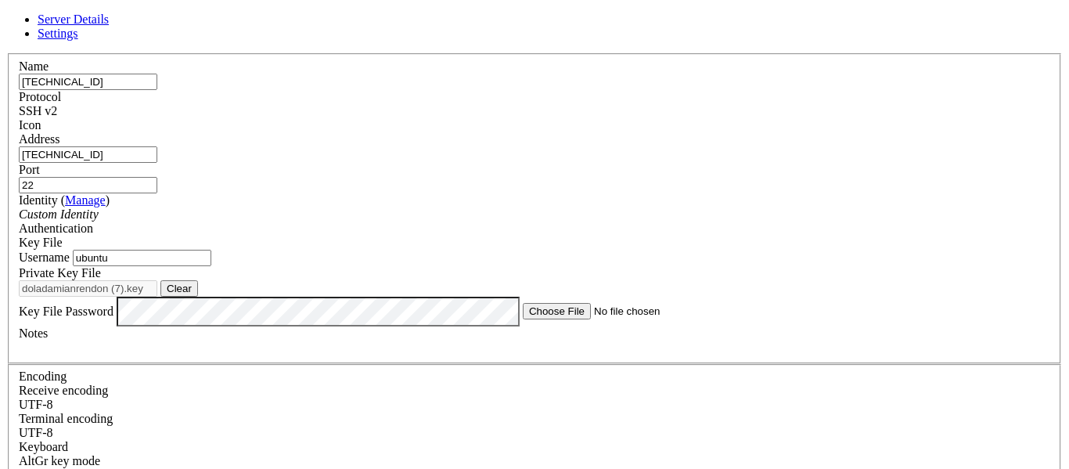
click at [198, 297] on button "Clear" at bounding box center [179, 288] width 38 height 16
type input "doladamianrendon (8).key"
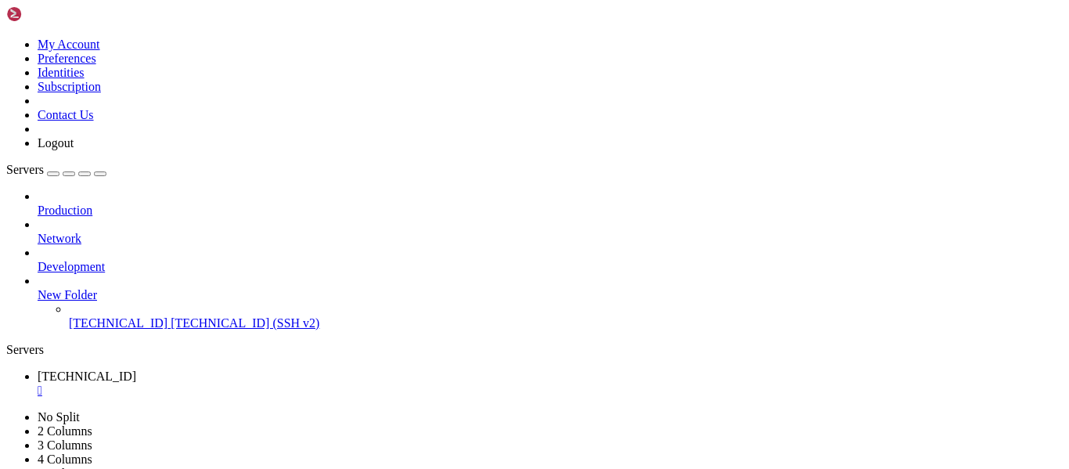
click at [296, 383] on div "" at bounding box center [550, 390] width 1025 height 14
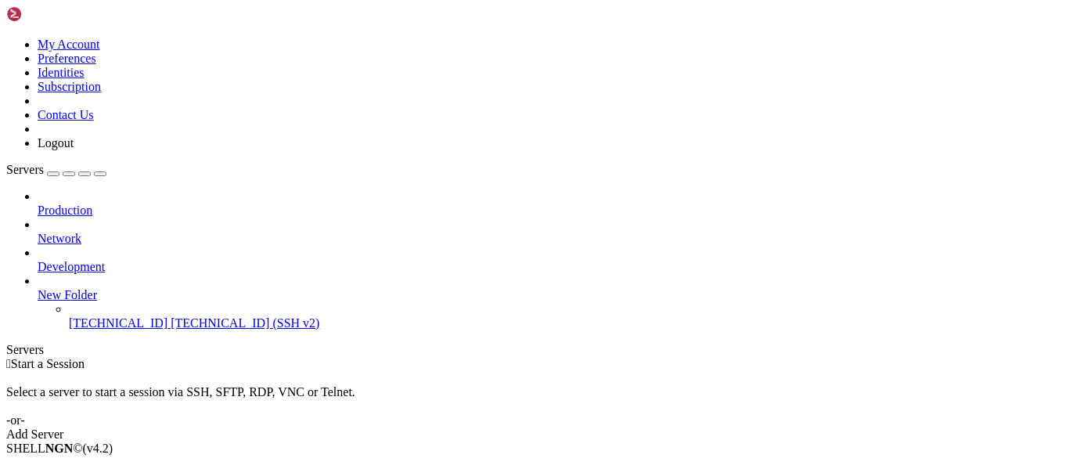
drag, startPoint x: 171, startPoint y: 257, endPoint x: 113, endPoint y: 262, distance: 58.2
click at [79, 468] on span "Connect" at bounding box center [58, 474] width 41 height 13
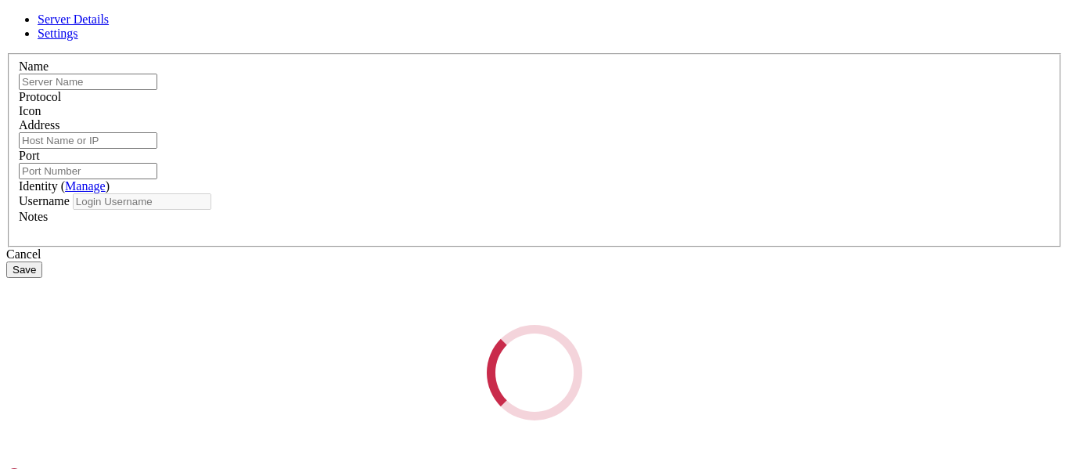
type input "[TECHNICAL_ID]"
type input "22"
type input "ubuntu"
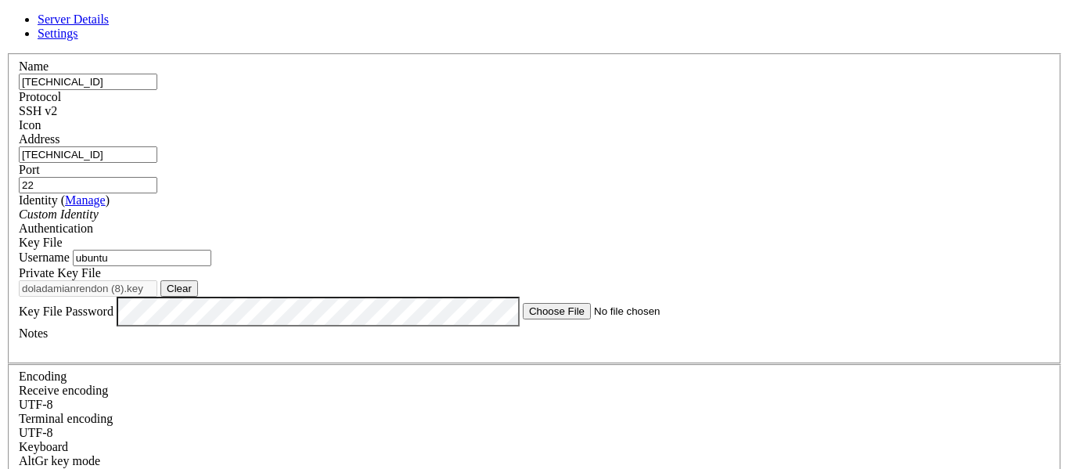
click at [198, 297] on button "Clear" at bounding box center [179, 288] width 38 height 16
click at [207, 297] on button "Browse" at bounding box center [183, 288] width 47 height 16
type input "doladamianrendon (9).key"
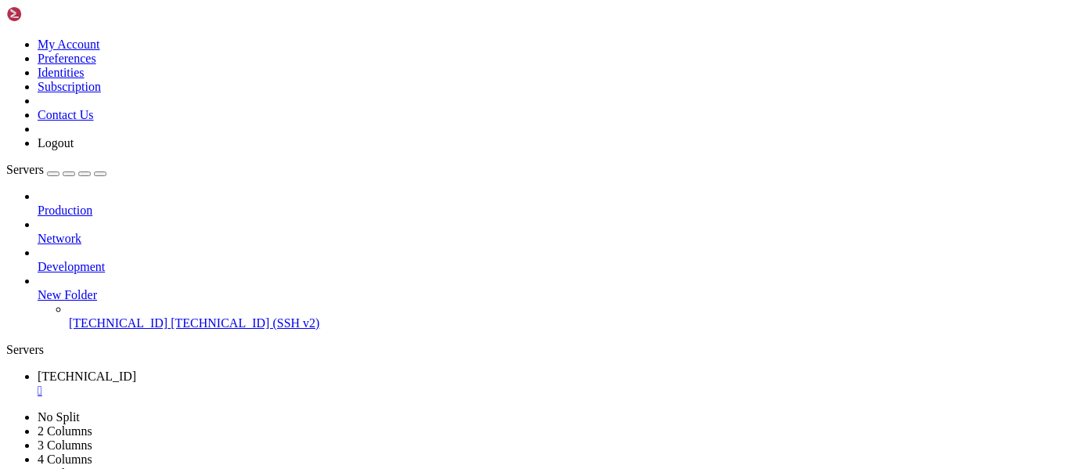
click at [294, 383] on div "" at bounding box center [550, 390] width 1025 height 14
click at [295, 383] on div "" at bounding box center [550, 390] width 1025 height 14
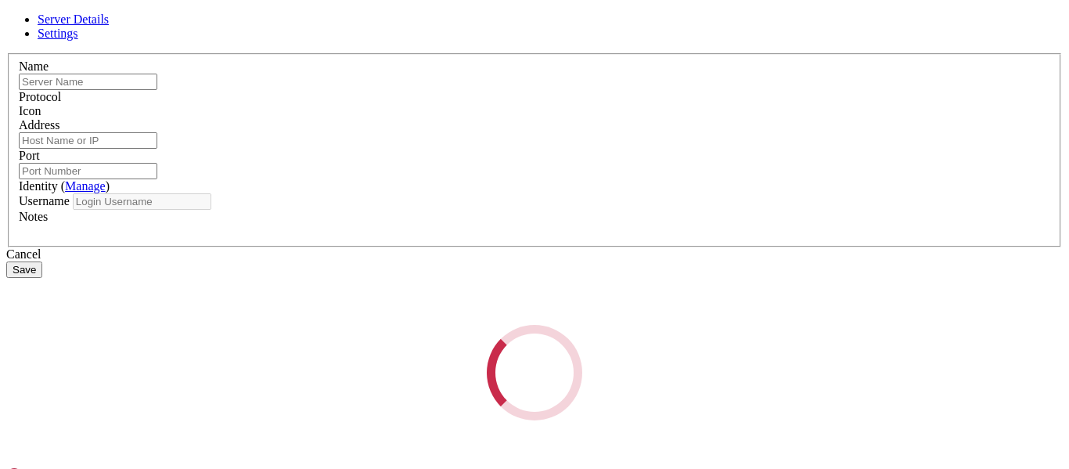
type input "[TECHNICAL_ID]"
type input "22"
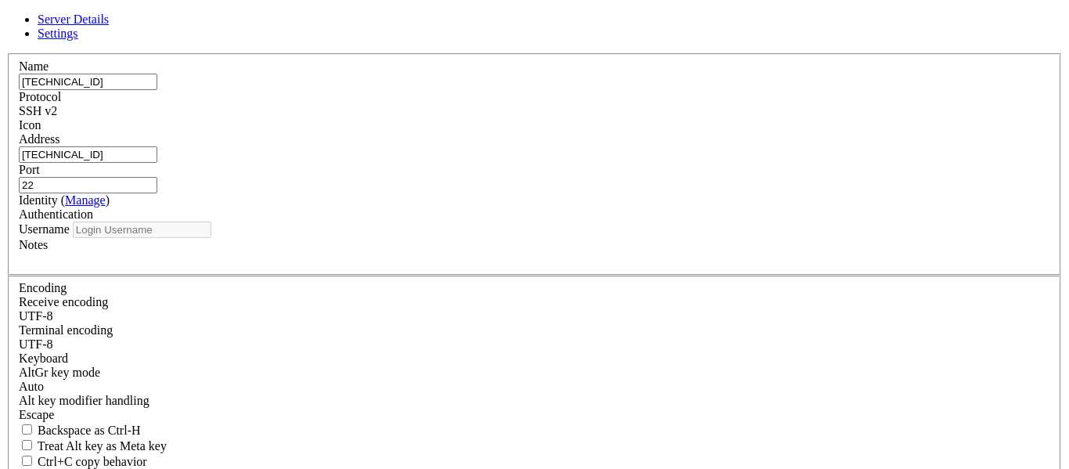
type input "ubuntu"
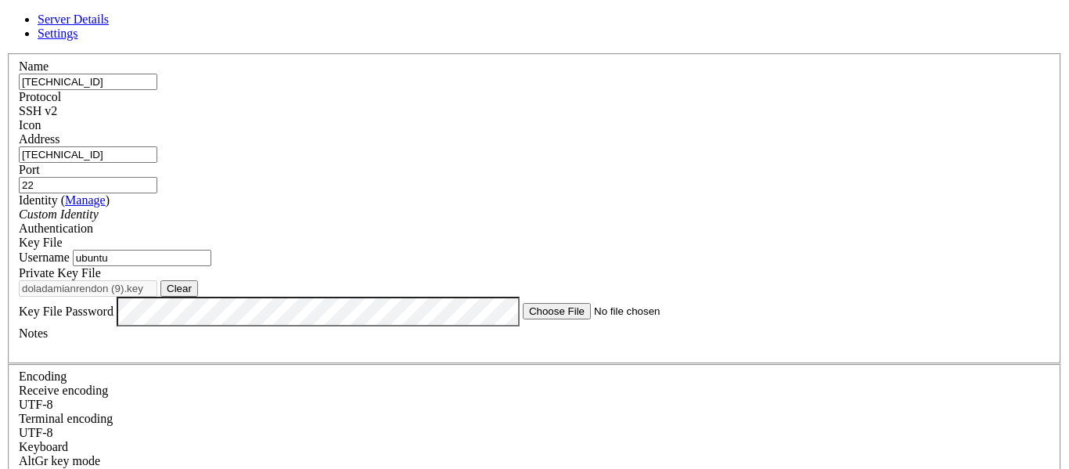
click at [198, 297] on button "Clear" at bounding box center [179, 288] width 38 height 16
click at [207, 297] on button "Browse" at bounding box center [183, 288] width 47 height 16
type input "doladamianrendon (10).key"
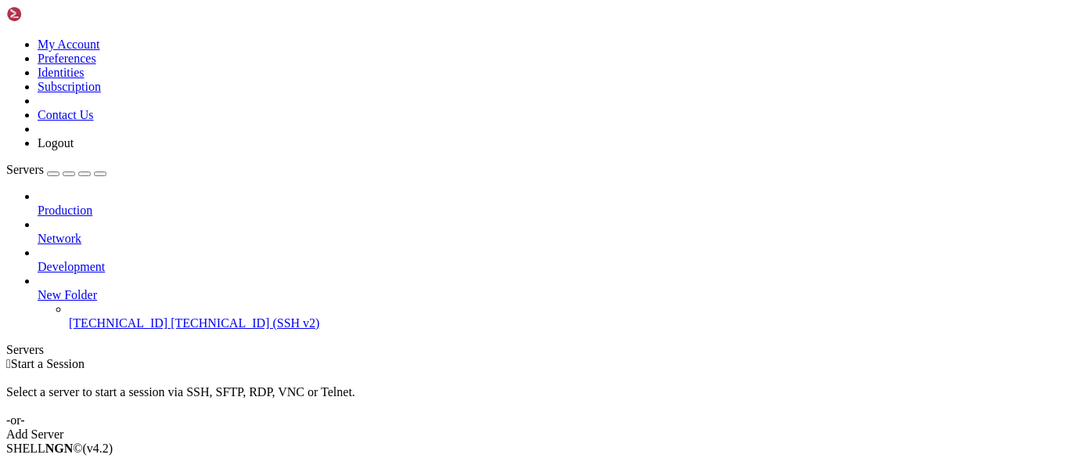
click at [112, 468] on li "Connect" at bounding box center [109, 475] width 142 height 14
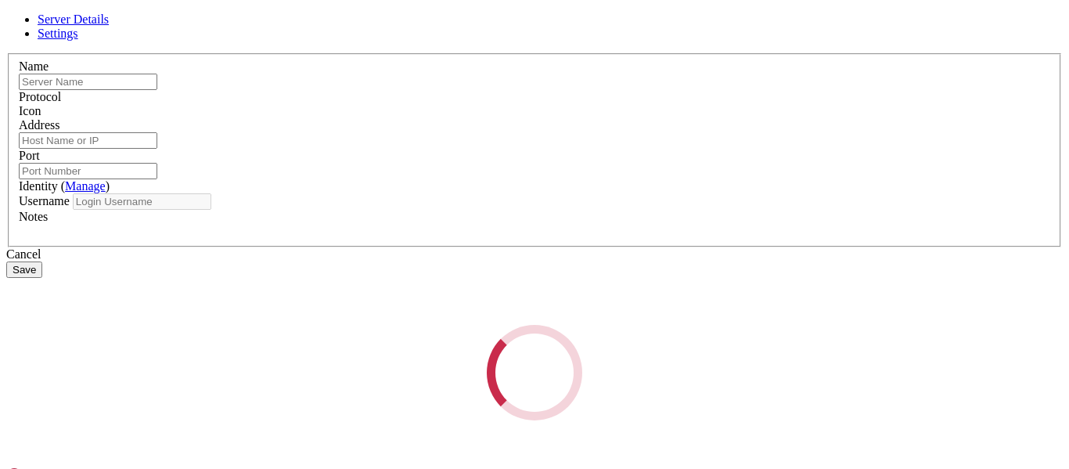
type input "[TECHNICAL_ID]"
type input "22"
type input "ubuntu"
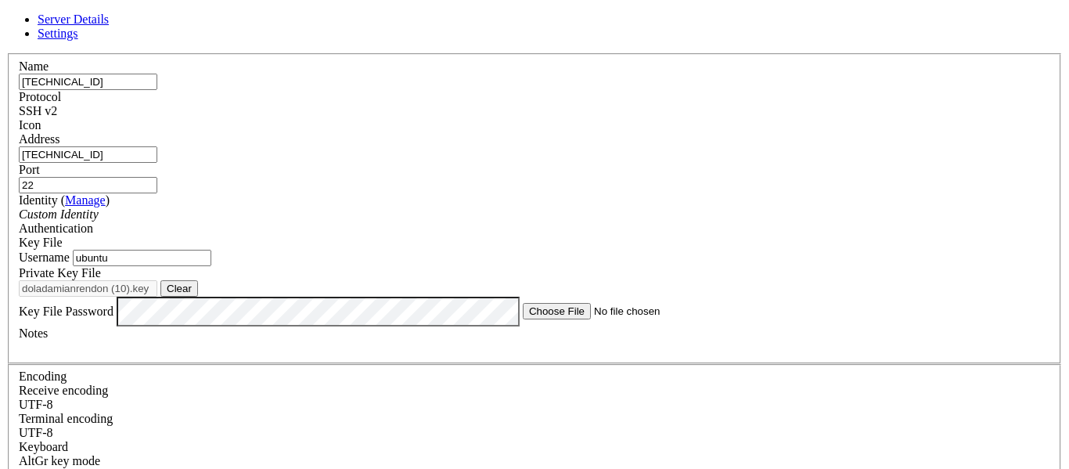
click at [157, 90] on input "[TECHNICAL_ID]" at bounding box center [88, 82] width 139 height 16
paste input "[TECHNICAL_ID]"
type input "[TECHNICAL_ID]"
click at [157, 163] on input "[TECHNICAL_ID]" at bounding box center [88, 154] width 139 height 16
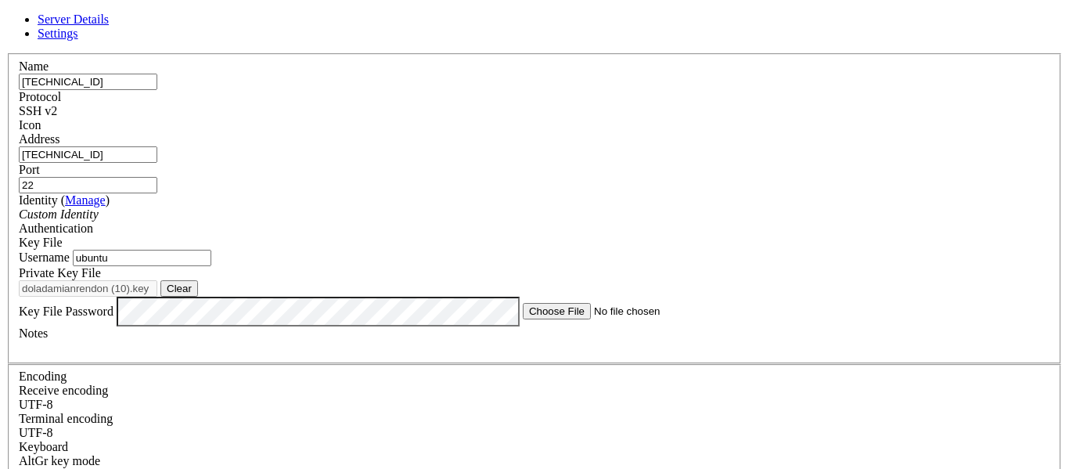
paste input "[TECHNICAL_ID]"
click at [157, 163] on input "[TECHNICAL_ID]" at bounding box center [88, 154] width 139 height 16
type input "[TECHNICAL_ID]"
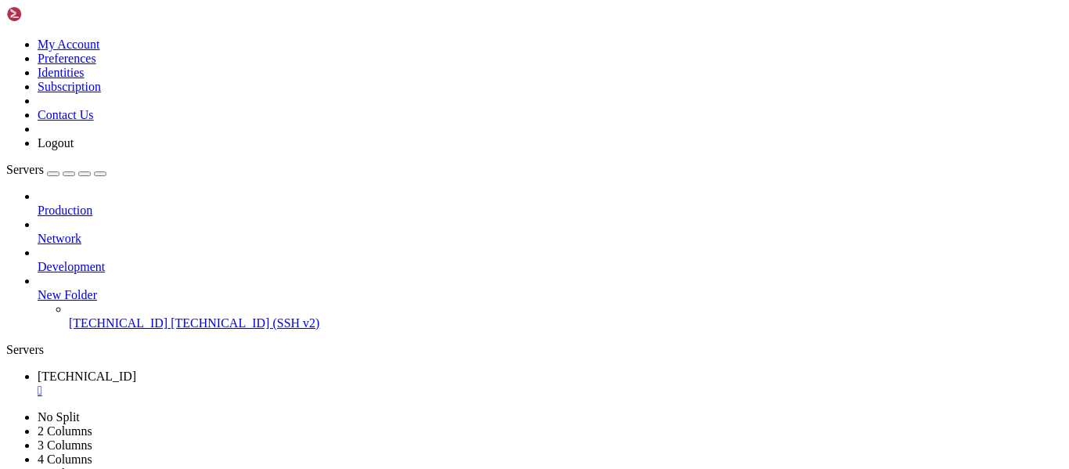
click at [417, 412] on div "" at bounding box center [550, 419] width 1025 height 14
click at [293, 383] on div "" at bounding box center [550, 390] width 1025 height 14
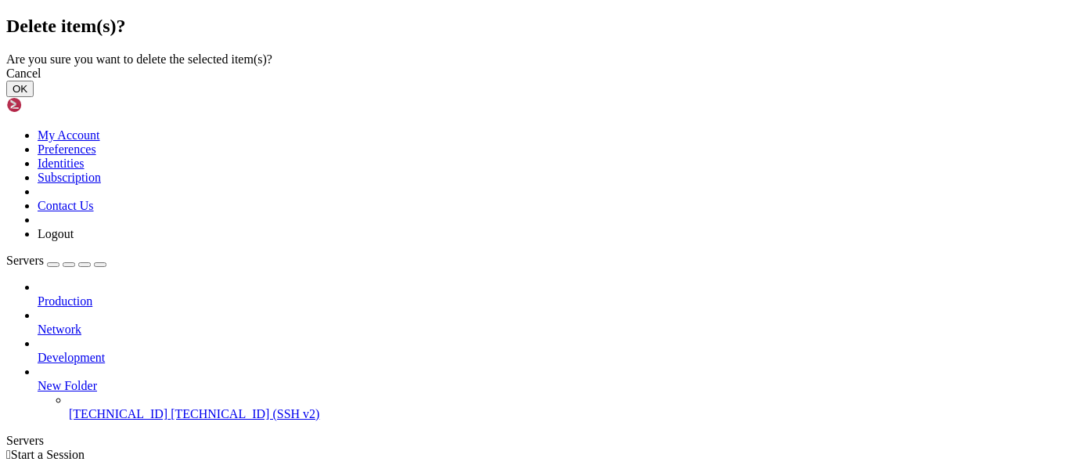
click at [34, 97] on button "OK" at bounding box center [19, 89] width 27 height 16
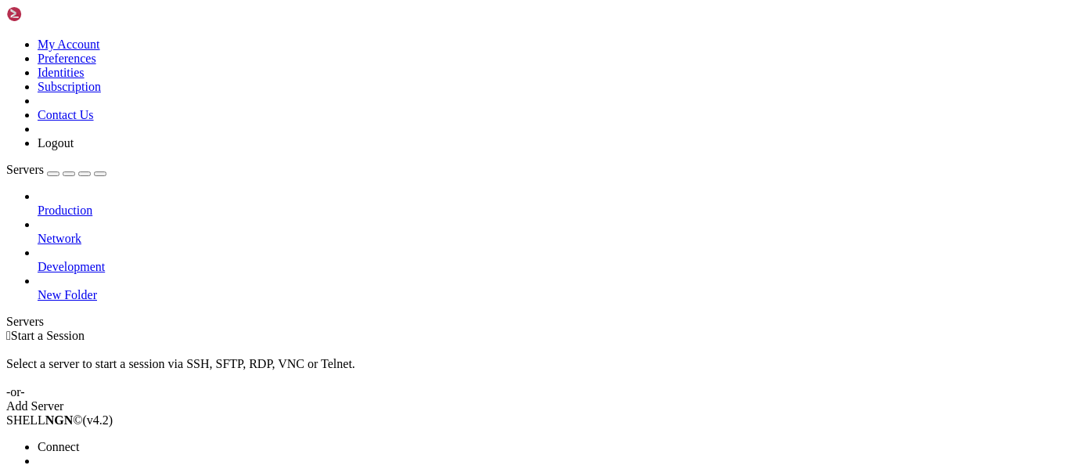
click at [97, 468] on span "New Server" at bounding box center [67, 474] width 59 height 13
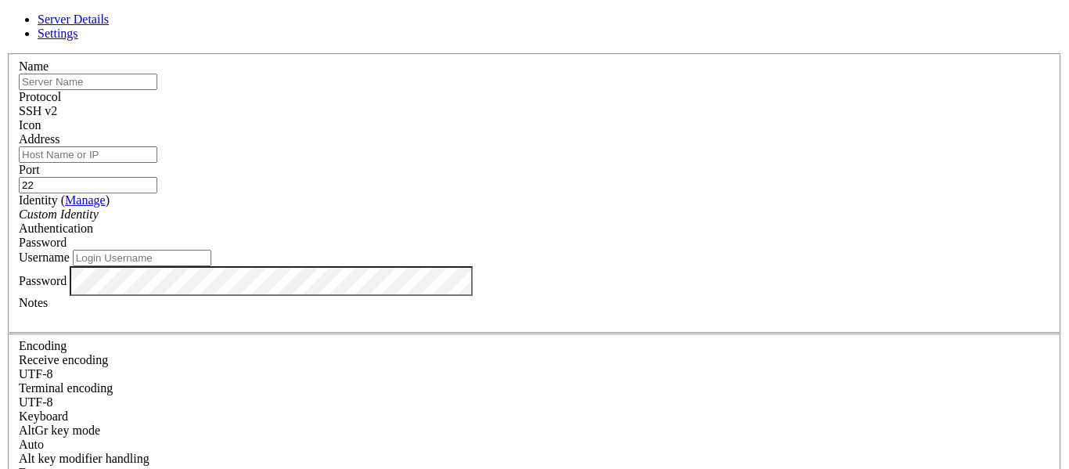
click at [157, 90] on input "text" at bounding box center [88, 82] width 139 height 16
paste input "[TECHNICAL_ID]"
type input "[TECHNICAL_ID]"
click at [430, 163] on div "Address" at bounding box center [534, 147] width 1031 height 31
click at [157, 163] on input "Address" at bounding box center [88, 154] width 139 height 16
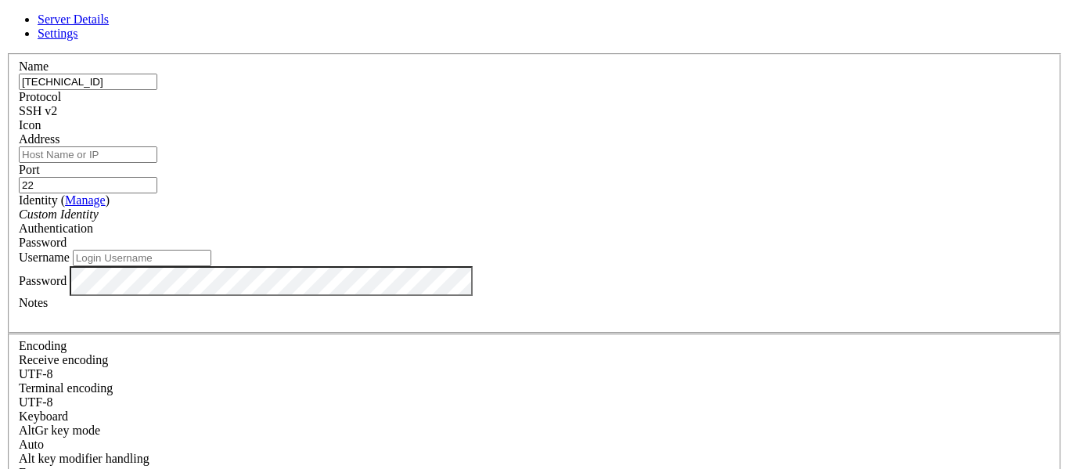
paste input "[TECHNICAL_ID]"
type input "[TECHNICAL_ID]"
click at [606, 236] on div "Password" at bounding box center [534, 243] width 1031 height 14
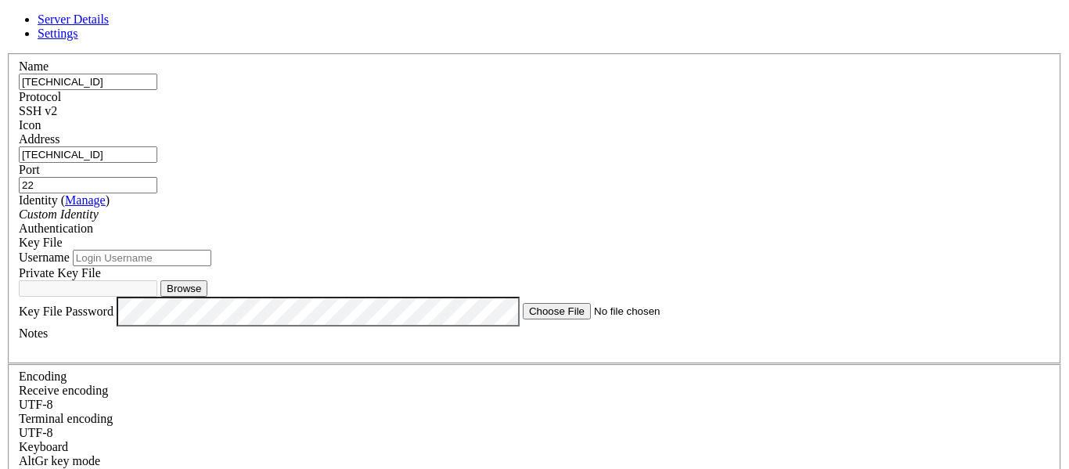
click at [211, 266] on input "Username" at bounding box center [142, 258] width 139 height 16
type input "ubuntu"
click at [207, 297] on button "Browse" at bounding box center [183, 288] width 47 height 16
type input "doladamianrendon (9).key"
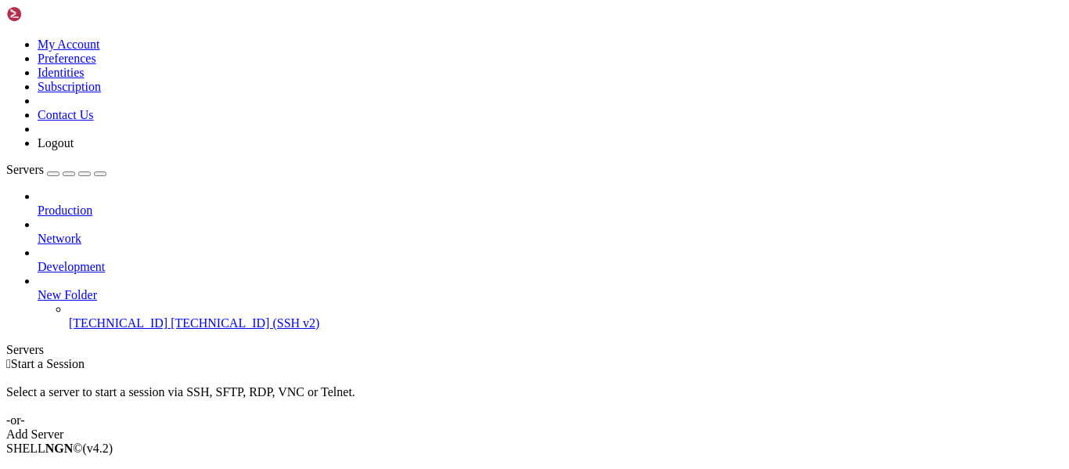
click at [107, 468] on li "Connect" at bounding box center [109, 475] width 142 height 14
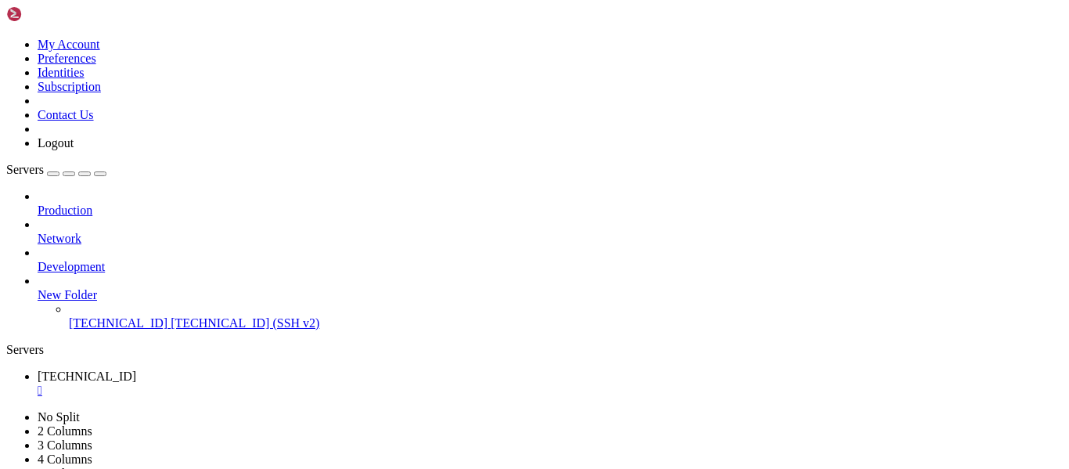
scroll to position [186, 0]
click at [300, 383] on div "" at bounding box center [550, 390] width 1025 height 14
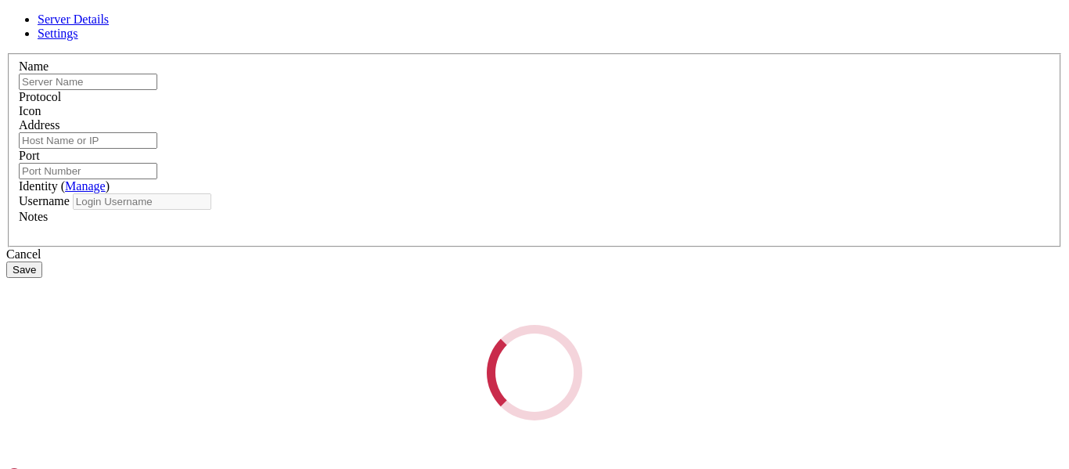
type input "[TECHNICAL_ID]"
type input "22"
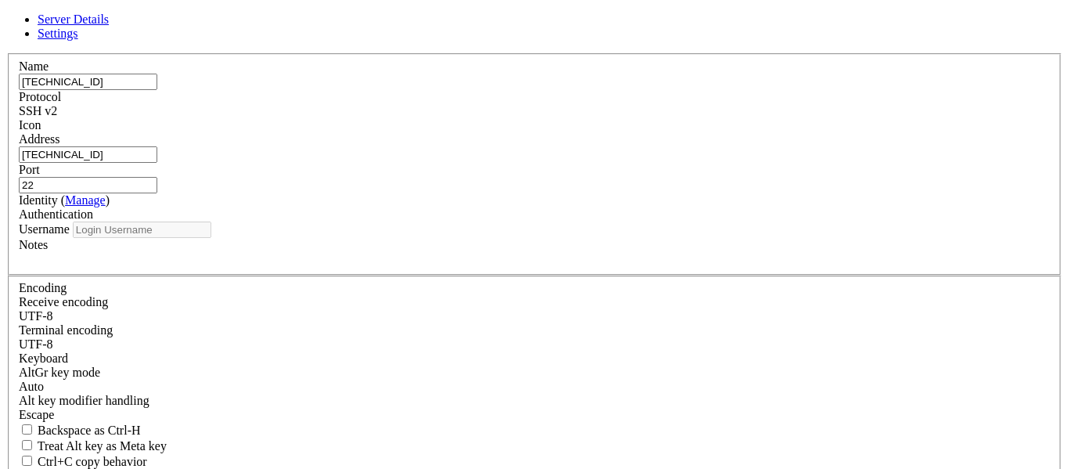
type input "ubuntu"
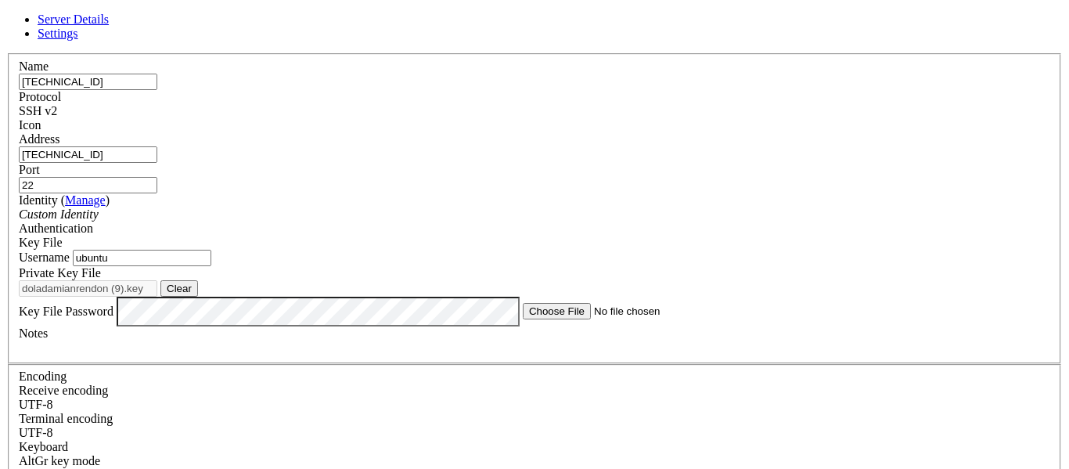
click at [157, 90] on input "[TECHNICAL_ID]" at bounding box center [88, 82] width 139 height 16
paste input "[TECHNICAL_ID]"
click at [157, 90] on input "[TECHNICAL_ID]" at bounding box center [88, 82] width 139 height 16
type input "[TECHNICAL_ID]"
click at [157, 155] on input "[TECHNICAL_ID]" at bounding box center [88, 154] width 139 height 16
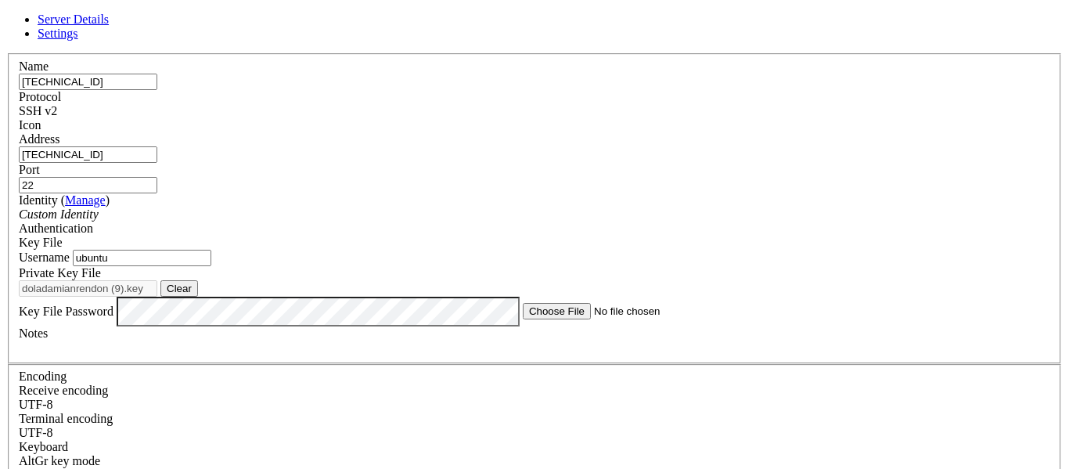
paste input "[TECHNICAL_ID]"
click at [157, 155] on input "[TECHNICAL_ID]" at bounding box center [88, 154] width 139 height 16
type input "[TECHNICAL_ID]"
click at [198, 297] on button "Clear" at bounding box center [179, 288] width 38 height 16
click at [207, 297] on button "Browse" at bounding box center [183, 288] width 47 height 16
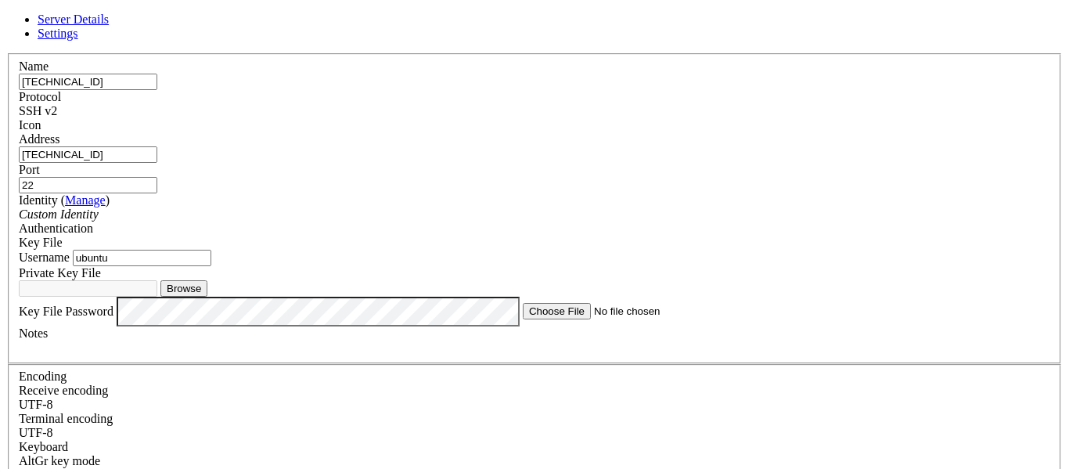
type input "doladamianrendon (8).key"
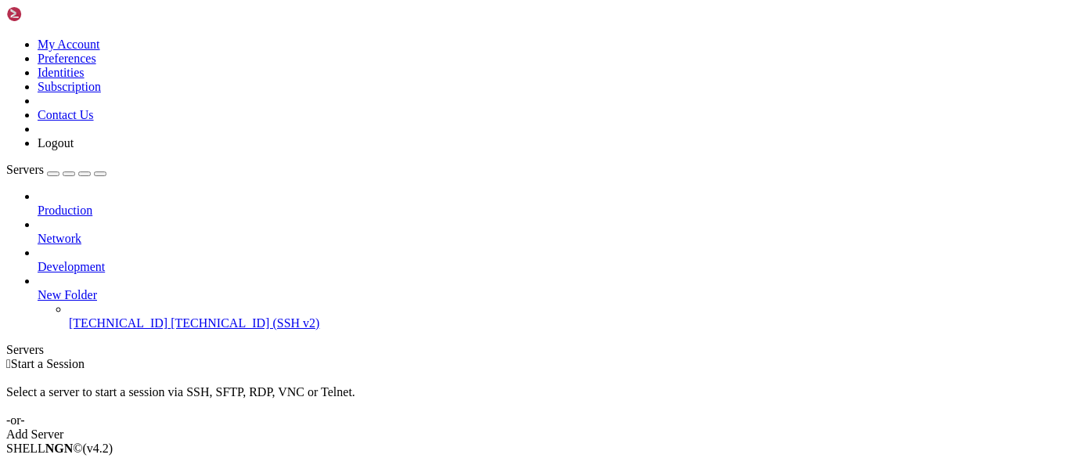
click at [79, 468] on span "Connect" at bounding box center [58, 474] width 41 height 13
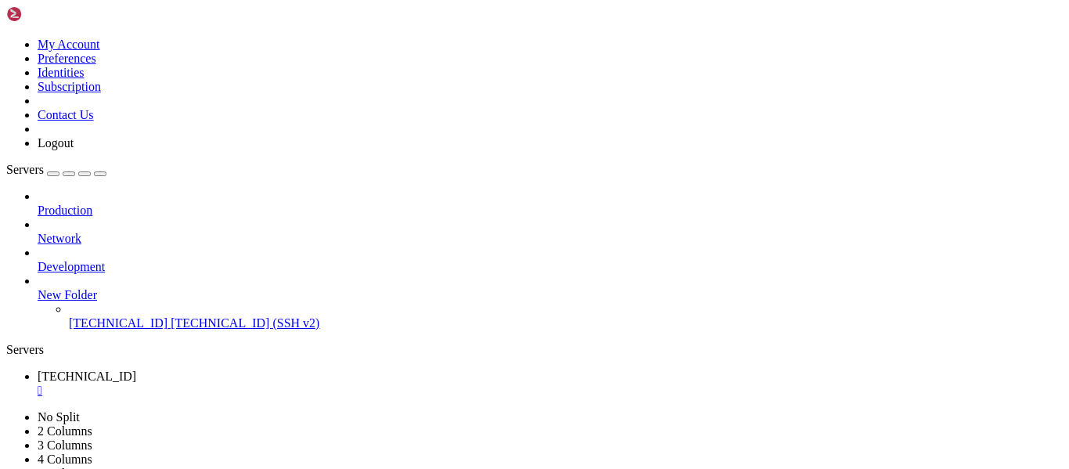
scroll to position [0, 0]
click at [125, 330] on div "Production Network Development New Folder [TECHNICAL_ID] [TECHNICAL_ID] (SSH v2)" at bounding box center [534, 259] width 1056 height 141
click at [293, 383] on div "" at bounding box center [550, 390] width 1025 height 14
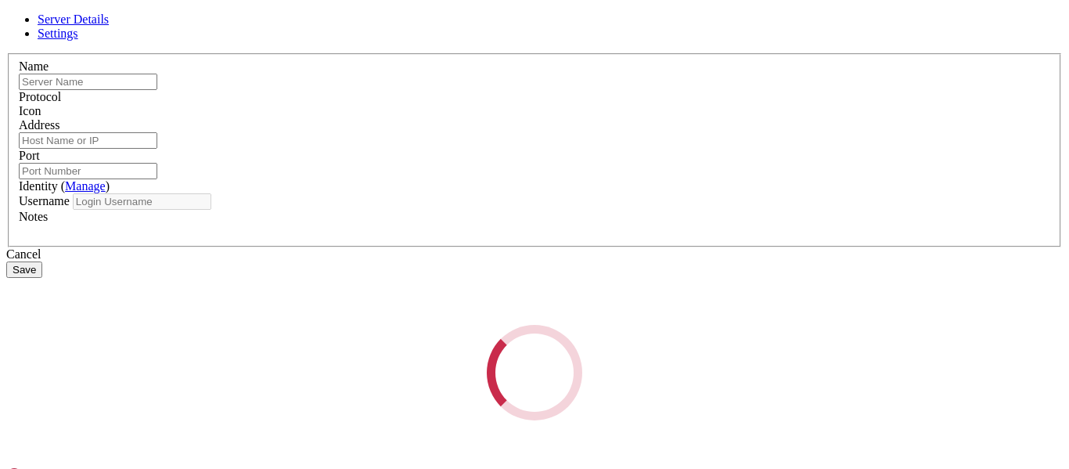
type input "[TECHNICAL_ID]"
type input "22"
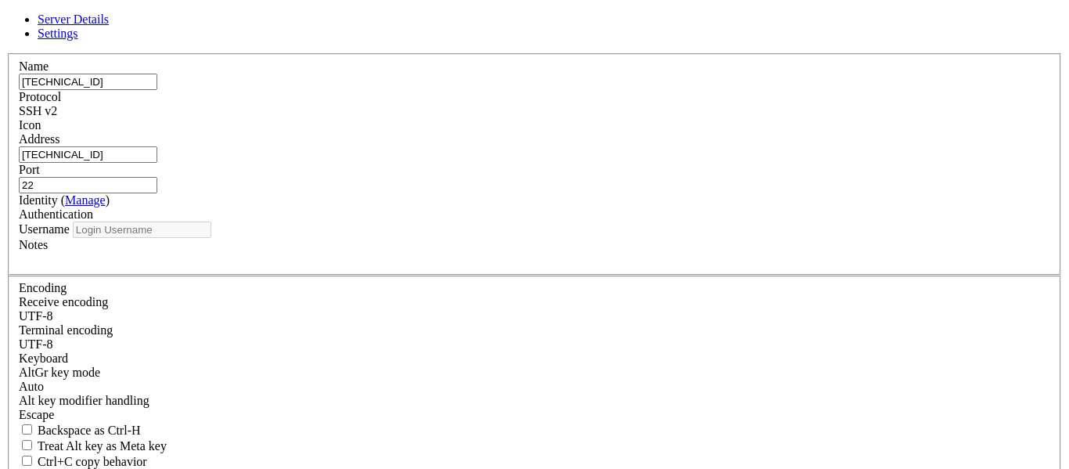
type input "ubuntu"
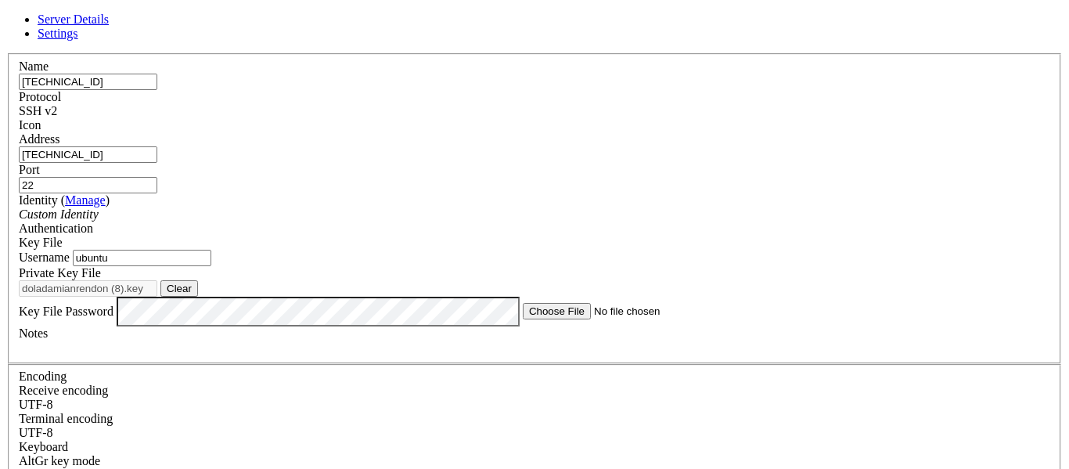
click at [157, 90] on input "[TECHNICAL_ID]" at bounding box center [88, 82] width 139 height 16
paste input "17.77"
type input "[TECHNICAL_ID]"
click at [157, 163] on input "[TECHNICAL_ID]" at bounding box center [88, 154] width 139 height 16
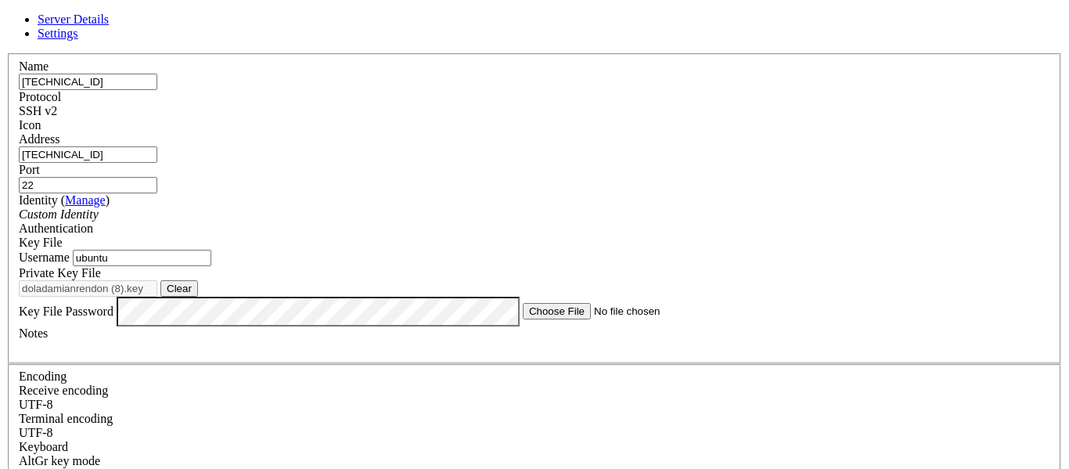
paste input "17.77"
click at [157, 163] on input "[TECHNICAL_ID]" at bounding box center [88, 154] width 139 height 16
type input "[TECHNICAL_ID]"
click at [198, 297] on button "Clear" at bounding box center [179, 288] width 38 height 16
click at [207, 297] on button "Browse" at bounding box center [183, 288] width 47 height 16
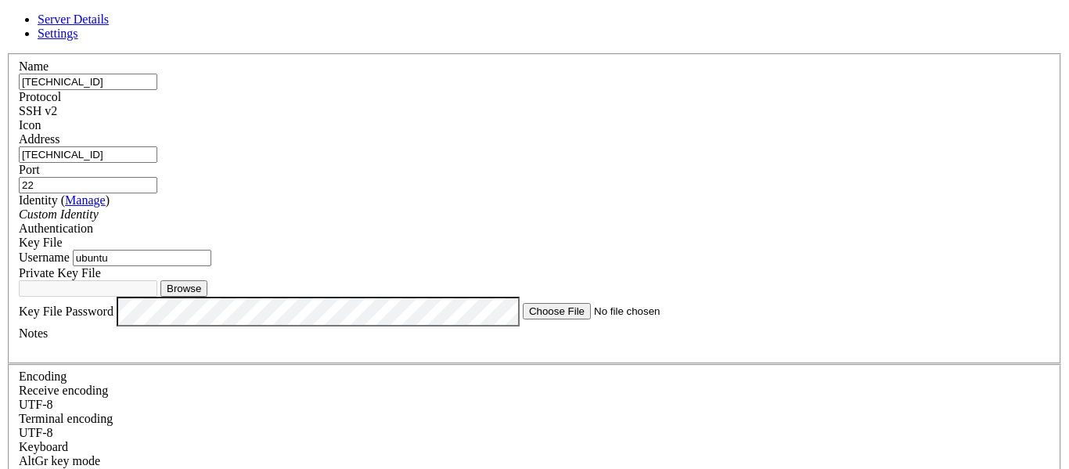
type input "doladamianrendon (7).key"
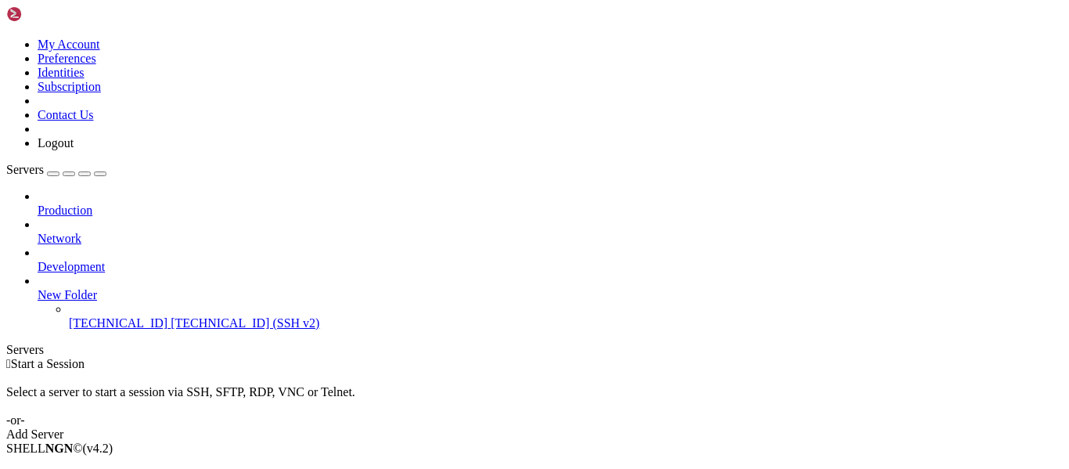
click at [79, 468] on span "Connect" at bounding box center [58, 474] width 41 height 13
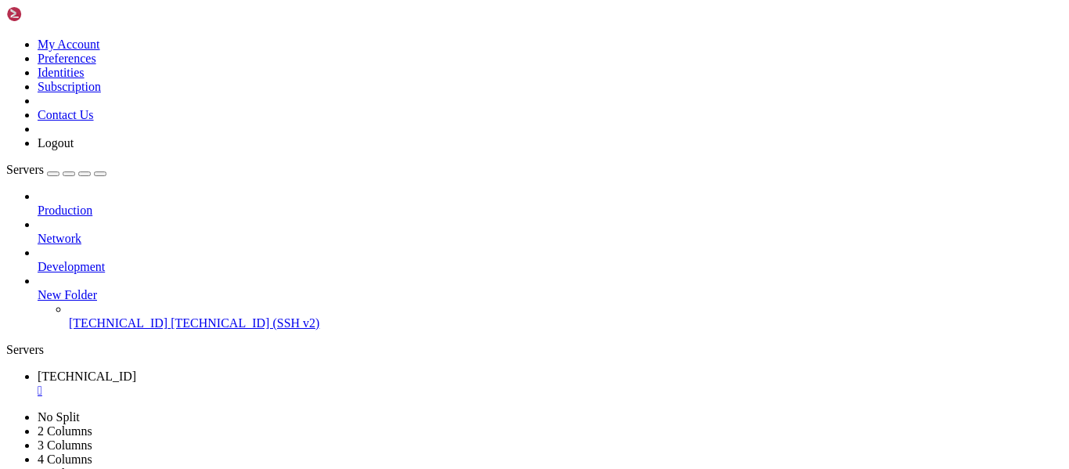
scroll to position [0, 0]
click at [297, 383] on div "" at bounding box center [550, 390] width 1025 height 14
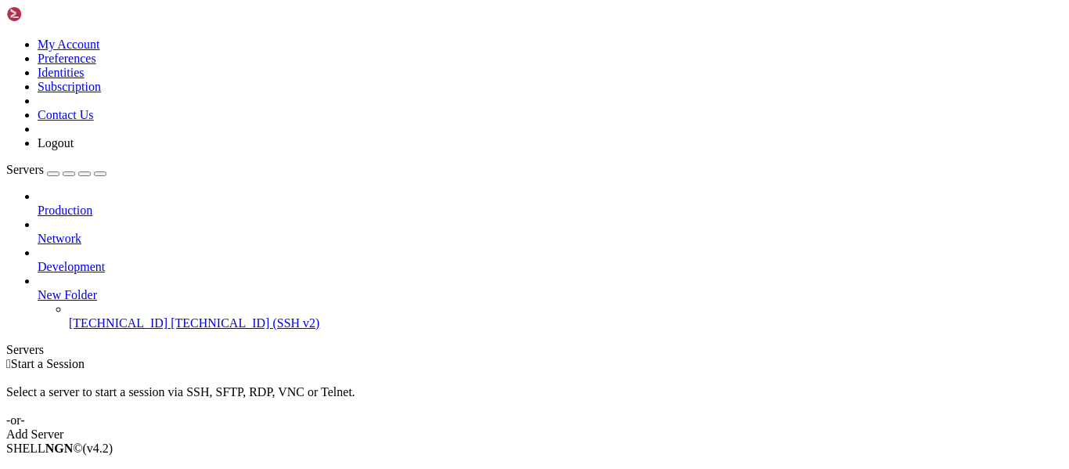
click at [238, 357] on div " Start a Session Select a server to start a session via SSH, SFTP, RDP, VNC or…" at bounding box center [534, 399] width 1056 height 85
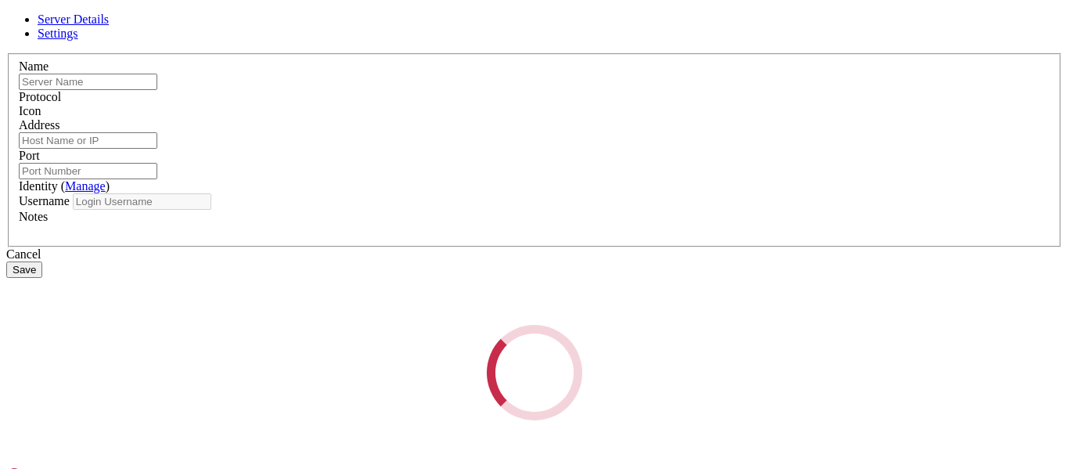
type input "[TECHNICAL_ID]"
type input "22"
type input "ubuntu"
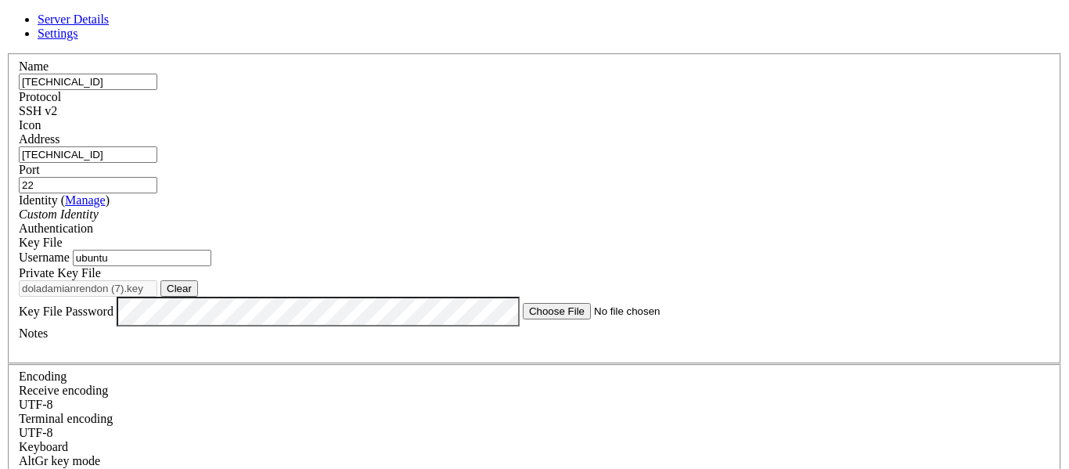
click at [623, 106] on div "SSH v2" at bounding box center [534, 111] width 1031 height 14
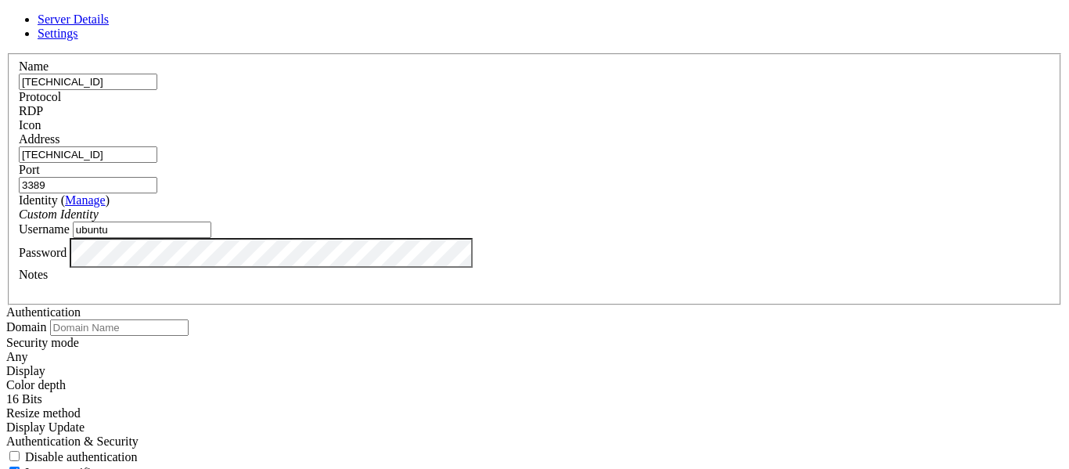
click at [211, 238] on input "ubuntu" at bounding box center [142, 229] width 139 height 16
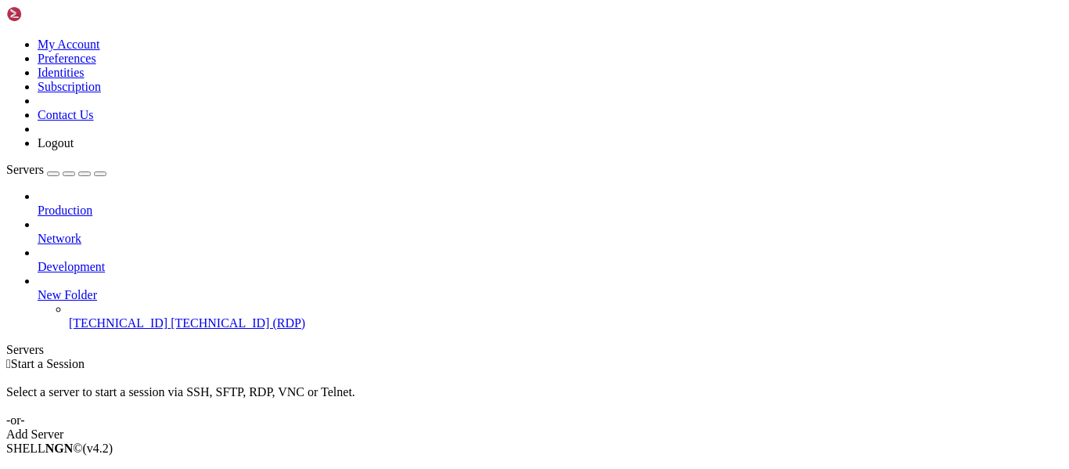
click at [171, 468] on li "Connect" at bounding box center [109, 475] width 142 height 14
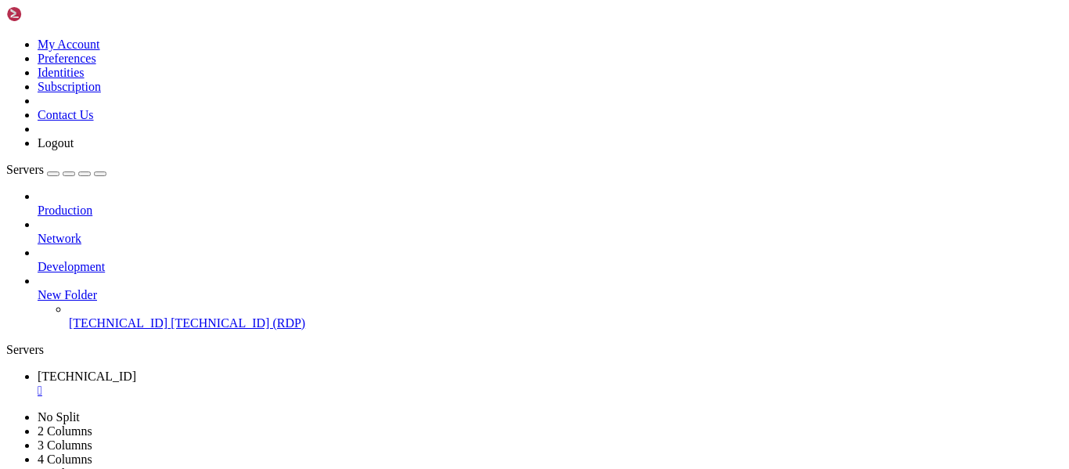
click at [295, 383] on div "" at bounding box center [550, 390] width 1025 height 14
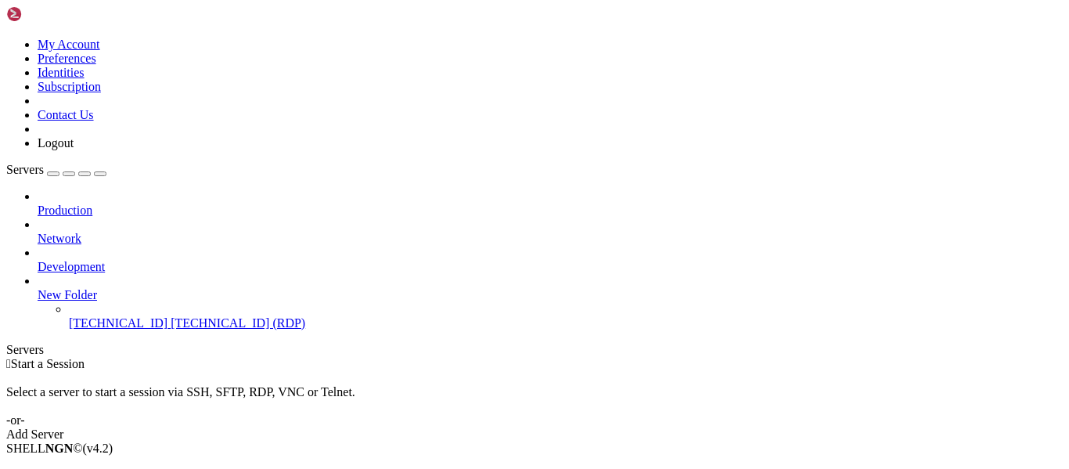
click at [513, 357] on div " Start a Session" at bounding box center [534, 364] width 1056 height 14
